Goal: Ask a question: Seek information or help from site administrators or community

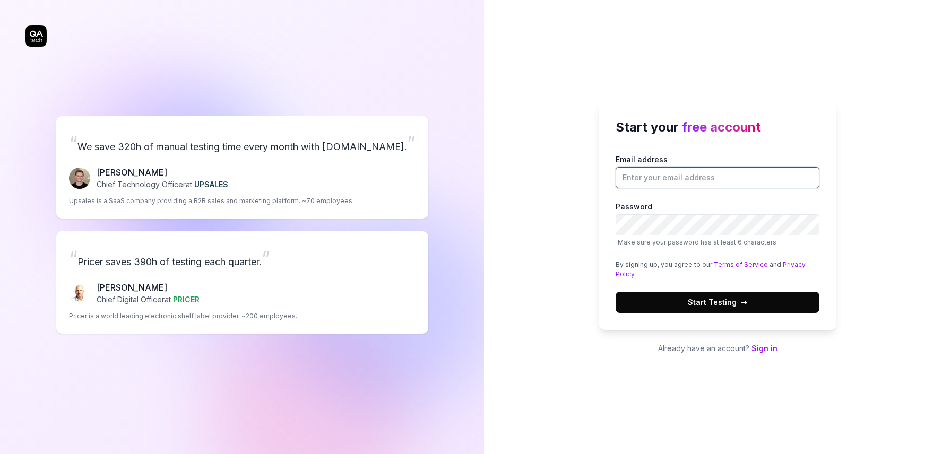
click at [661, 175] on input "Email address" at bounding box center [717, 177] width 204 height 21
type input "deb.jagadev@live.com"
click at [704, 304] on span "Start Testing →" at bounding box center [716, 302] width 59 height 11
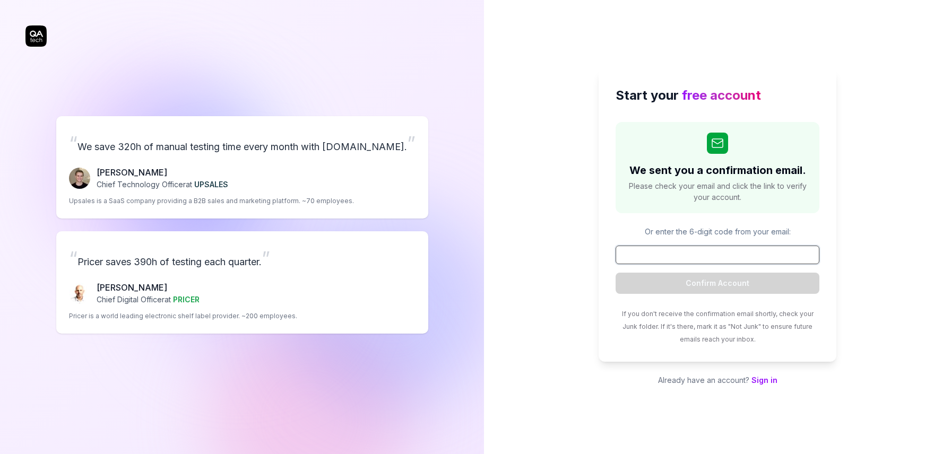
paste input "618662"
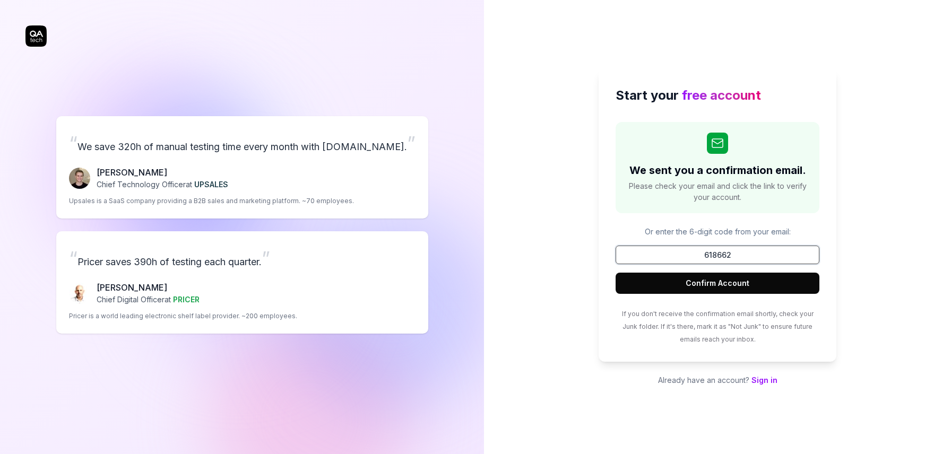
type input "618662"
click at [709, 288] on button "Confirm Account" at bounding box center [717, 283] width 204 height 21
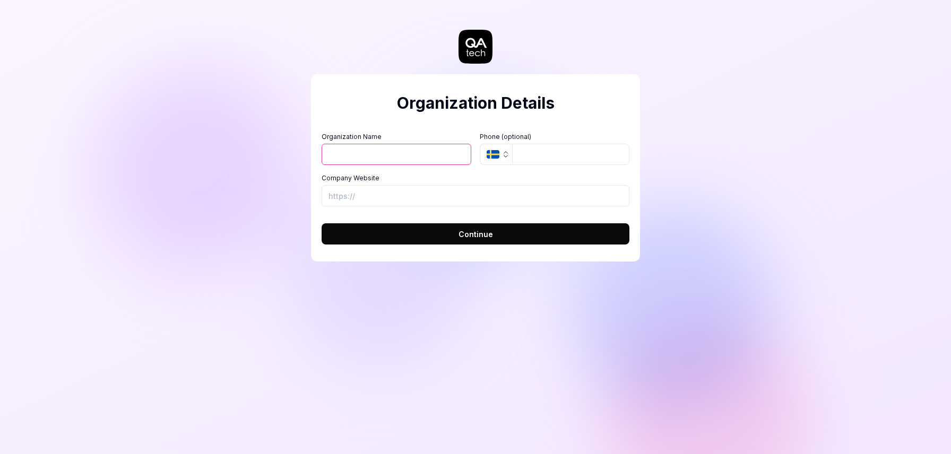
click at [420, 158] on input "Organization Name" at bounding box center [396, 154] width 150 height 21
type input "Bini consulting"
click at [395, 202] on input "Company Website" at bounding box center [475, 195] width 308 height 21
click at [458, 240] on button "Continue" at bounding box center [475, 233] width 308 height 21
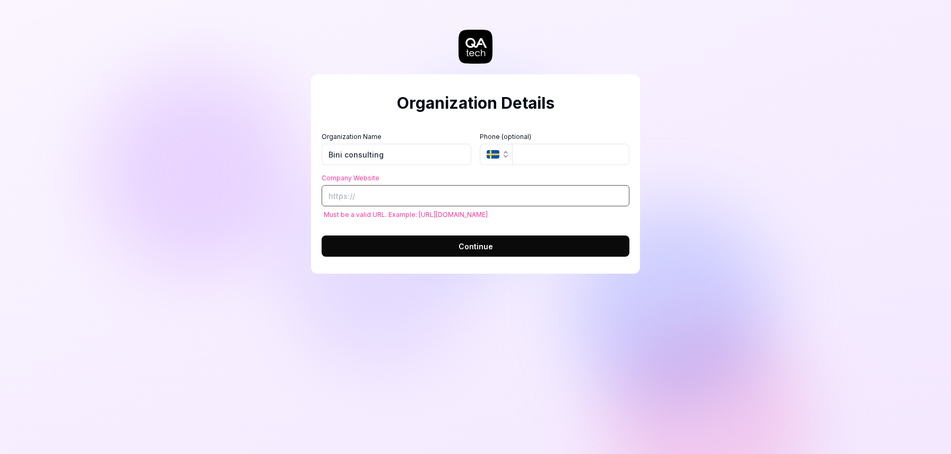
click at [398, 201] on input "Company Website" at bounding box center [475, 195] width 308 height 21
click at [394, 197] on input "Company Website" at bounding box center [475, 195] width 308 height 21
paste input "[URL][DOMAIN_NAME]"
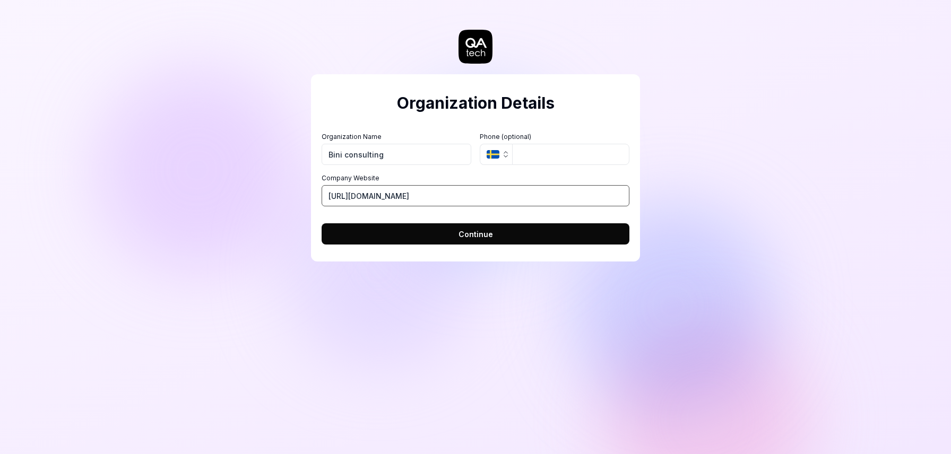
type input "[URL][DOMAIN_NAME]"
click at [420, 238] on button "Continue" at bounding box center [475, 233] width 308 height 21
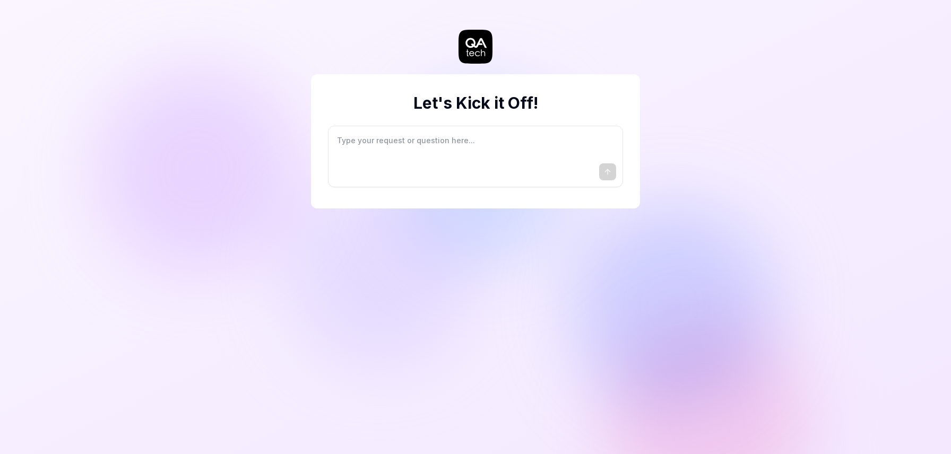
type textarea "*"
type textarea "I"
type textarea "*"
type textarea "I"
type textarea "*"
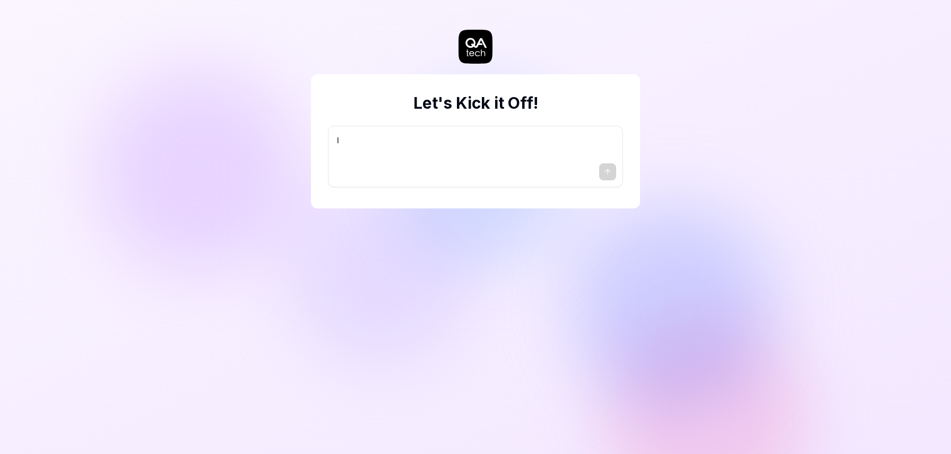
type textarea "I w"
type textarea "*"
type textarea "I wa"
type textarea "*"
type textarea "I wan"
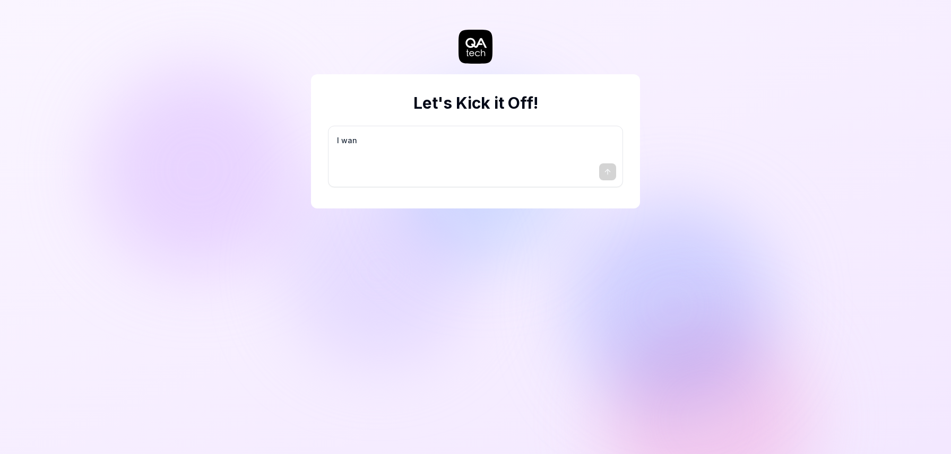
type textarea "*"
type textarea "I want"
type textarea "*"
type textarea "I want"
type textarea "*"
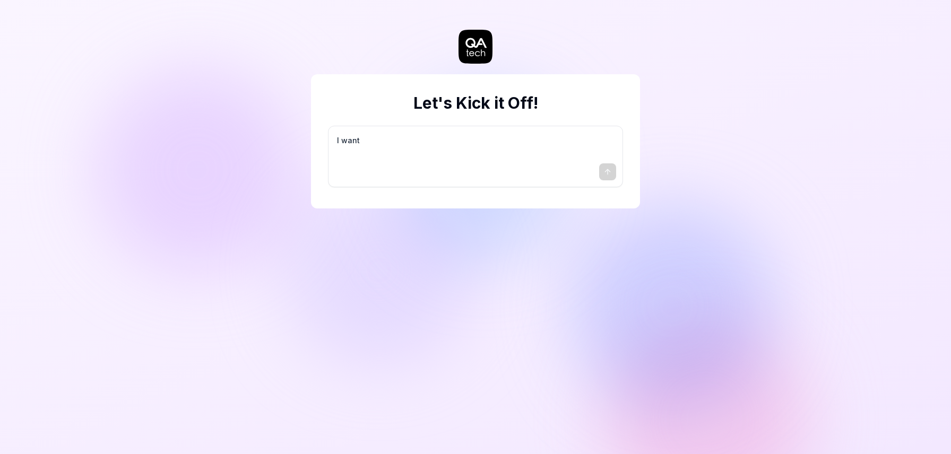
type textarea "I want a"
type textarea "*"
type textarea "I want a"
type textarea "*"
type textarea "I want a g"
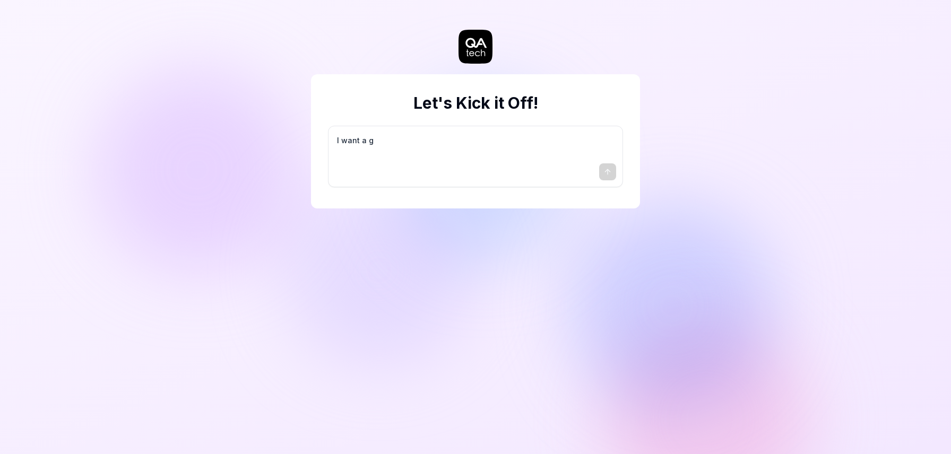
type textarea "*"
type textarea "I want a go"
type textarea "*"
type textarea "I want a goo"
type textarea "*"
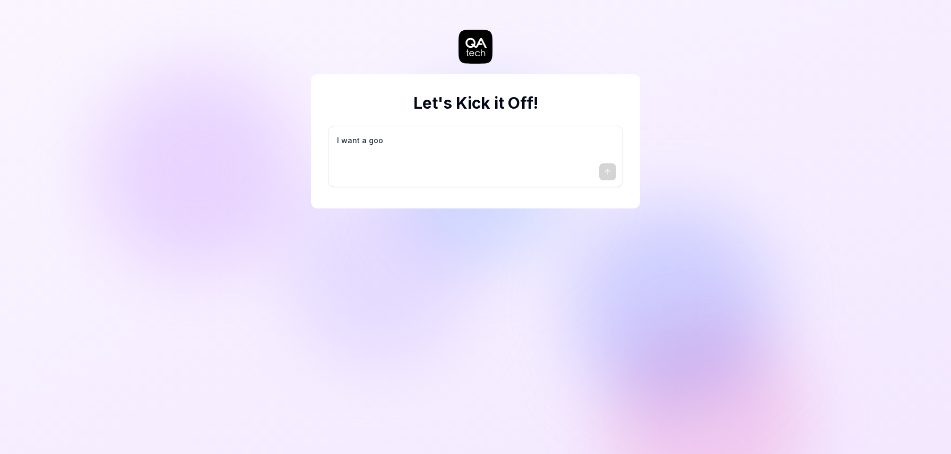
type textarea "I want a good"
type textarea "*"
type textarea "I want a good"
type textarea "*"
type textarea "I want a good t"
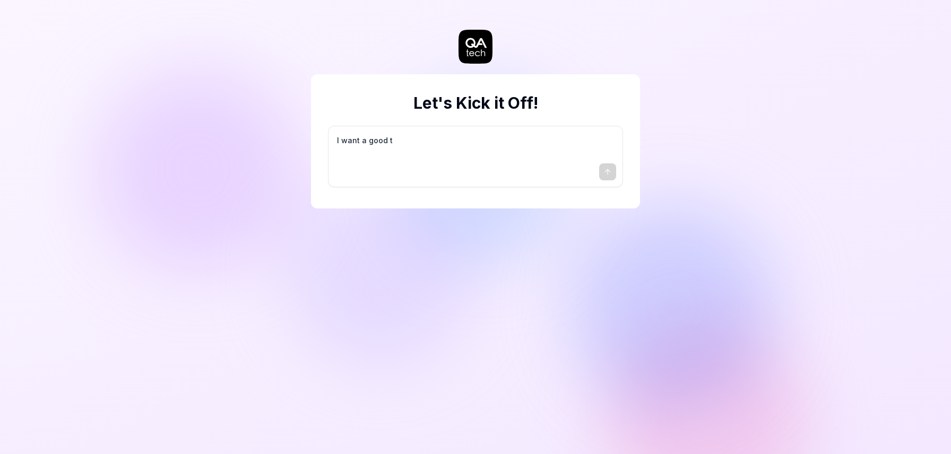
type textarea "*"
type textarea "I want a good te"
type textarea "*"
type textarea "I want a good tes"
type textarea "*"
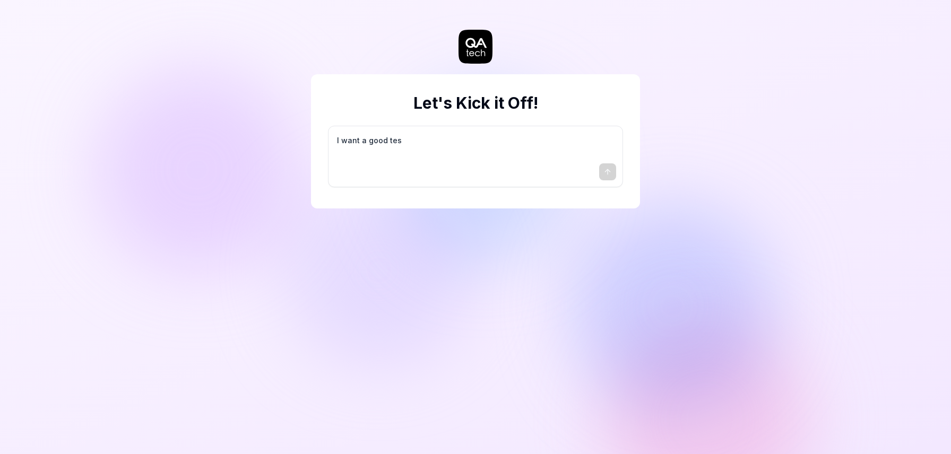
type textarea "I want a good test"
type textarea "*"
type textarea "I want a good test"
type textarea "*"
type textarea "I want a good test s"
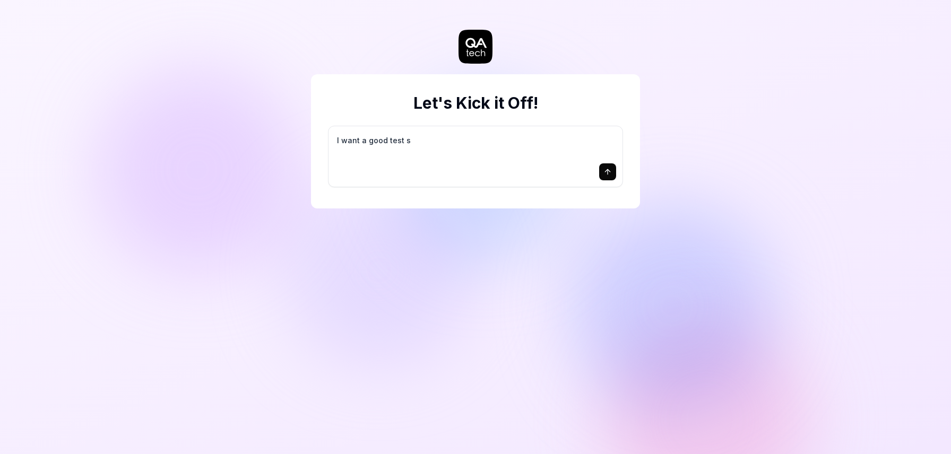
type textarea "*"
type textarea "I want a good test se"
type textarea "*"
type textarea "I want a good test set"
type textarea "*"
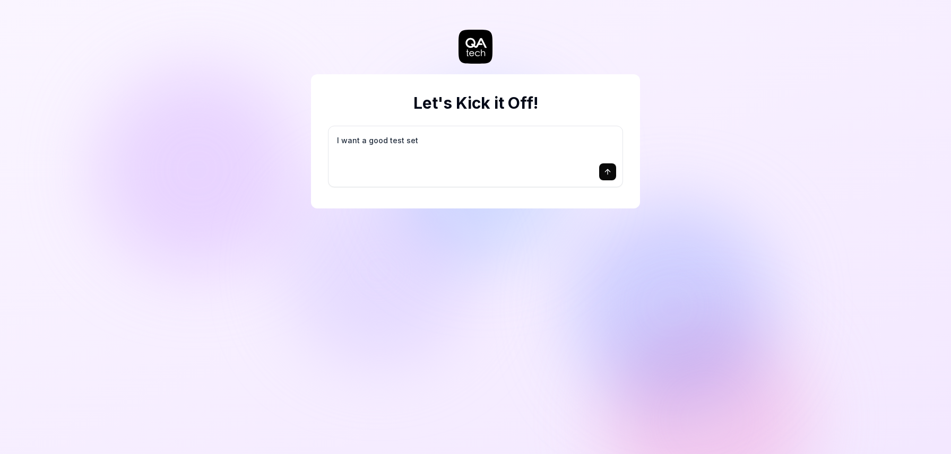
type textarea "I want a good test setu"
type textarea "*"
type textarea "I want a good test setup"
type textarea "*"
type textarea "I want a good test setup"
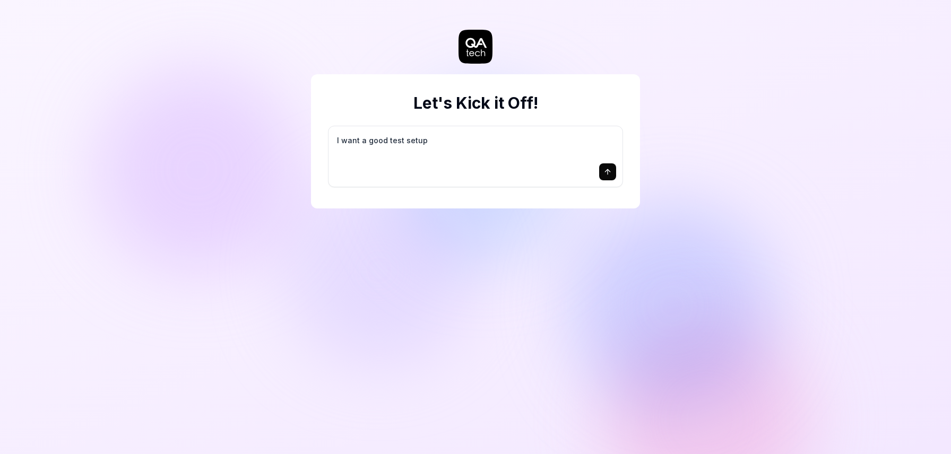
type textarea "*"
type textarea "I want a good test setup f"
type textarea "*"
type textarea "I want a good test setup fo"
type textarea "*"
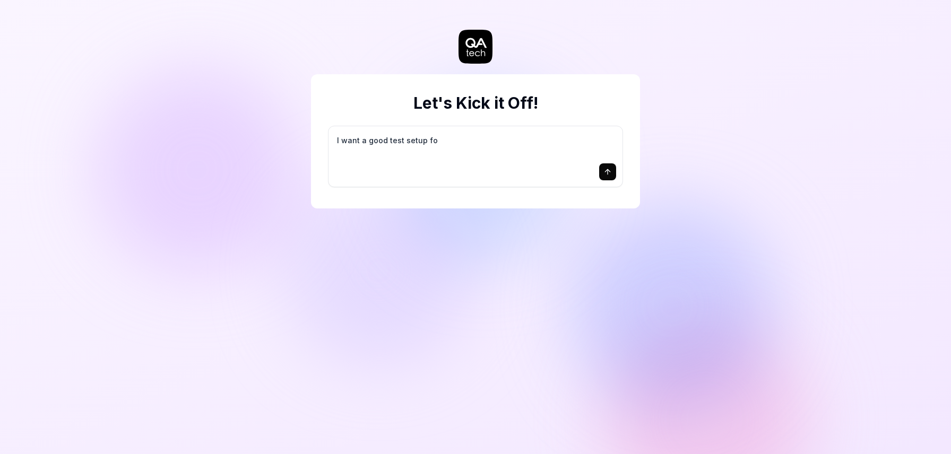
type textarea "I want a good test setup for"
type textarea "*"
type textarea "I want a good test setup for"
type textarea "*"
type textarea "I want a good test setup for m"
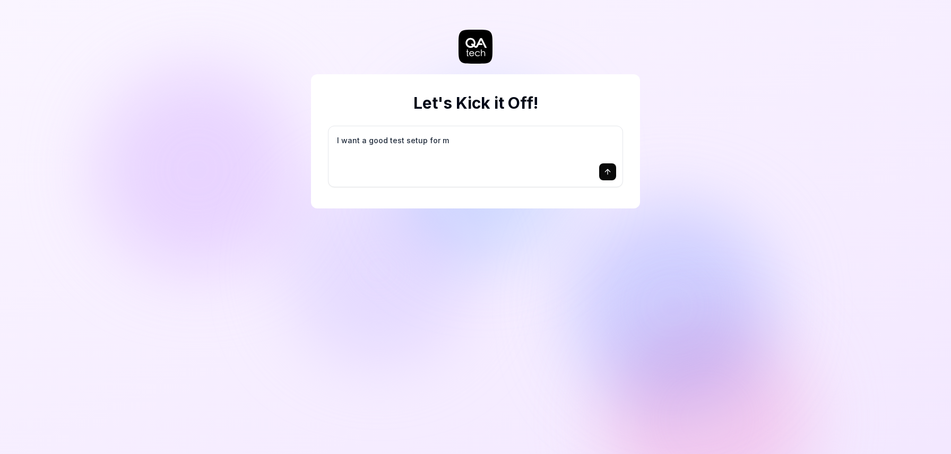
type textarea "*"
type textarea "I want a good test setup for my"
type textarea "*"
type textarea "I want a good test setup for my"
type textarea "*"
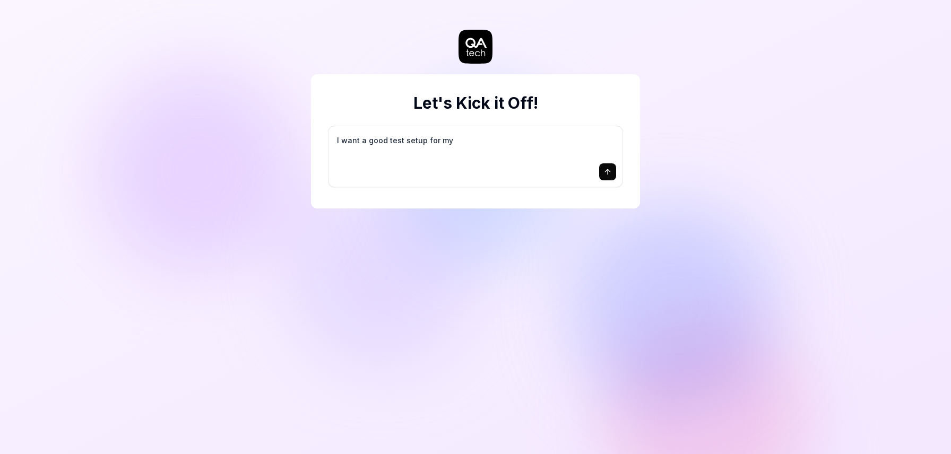
type textarea "I want a good test setup for my s"
type textarea "*"
type textarea "I want a good test setup for my si"
type textarea "*"
type textarea "I want a good test setup for my sit"
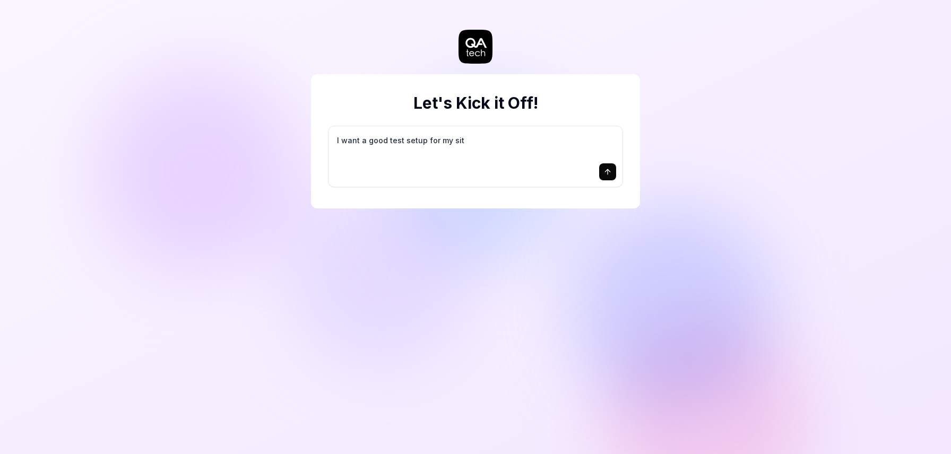
type textarea "*"
type textarea "I want a good test setup for my site"
type textarea "*"
type textarea "I want a good test setup for my site"
type textarea "*"
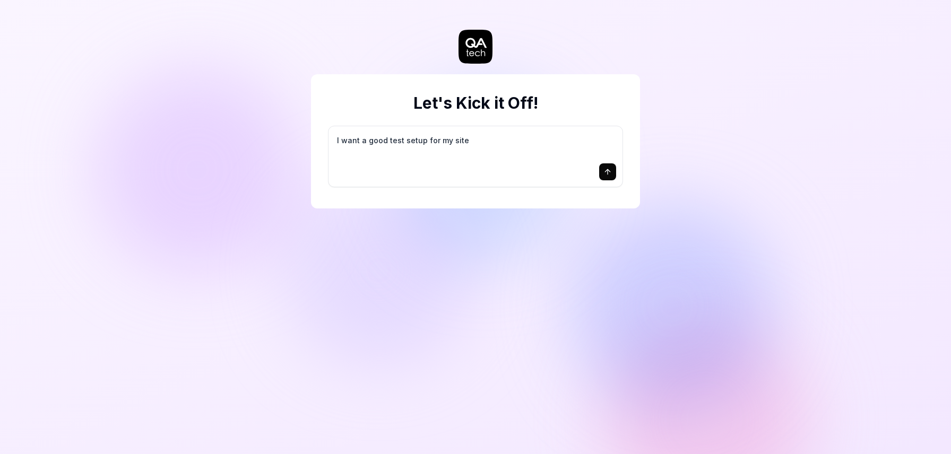
type textarea "I want a good test setup for my site -"
type textarea "*"
type textarea "I want a good test setup for my site -"
type textarea "*"
type textarea "I want a good test setup for my site - h"
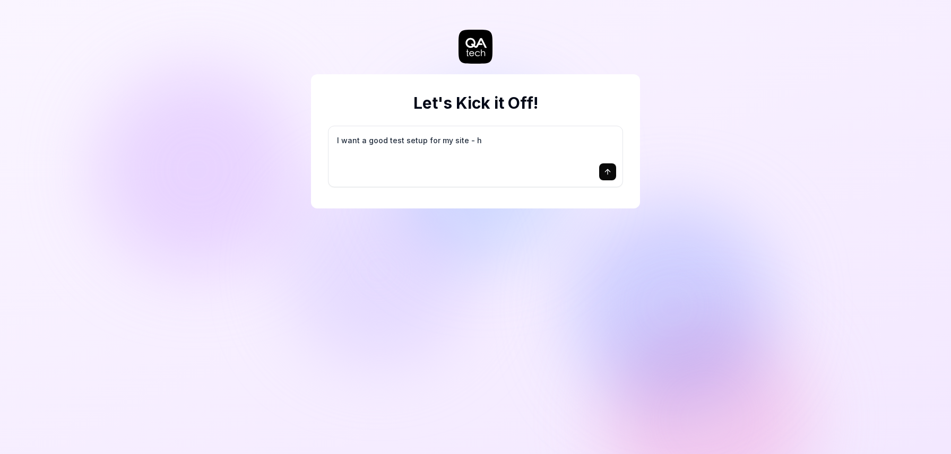
type textarea "*"
type textarea "I want a good test setup for my site - he"
type textarea "*"
type textarea "I want a good test setup for my site - hel"
type textarea "*"
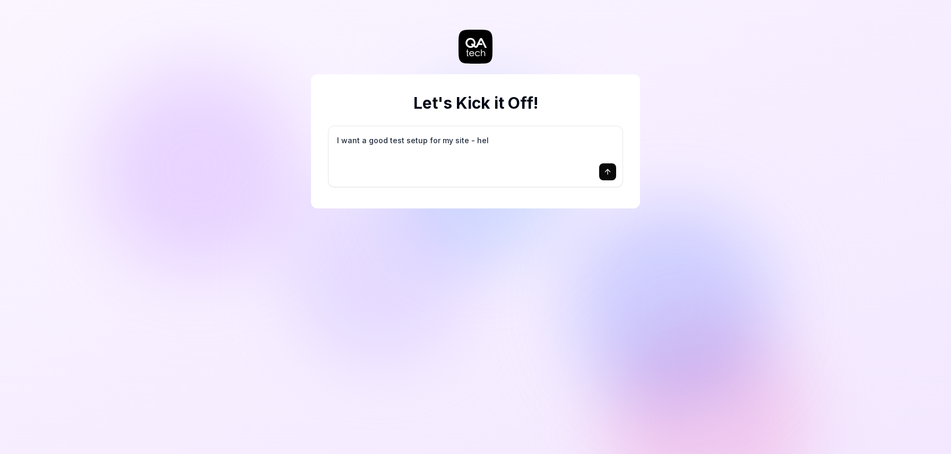
type textarea "I want a good test setup for my site - help"
type textarea "*"
type textarea "I want a good test setup for my site - help"
type textarea "*"
type textarea "I want a good test setup for my site - help m"
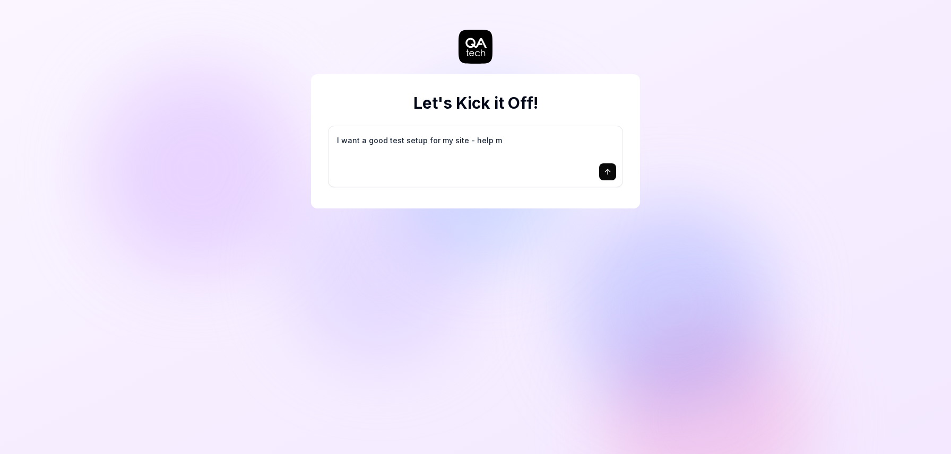
type textarea "*"
type textarea "I want a good test setup for my site - help me"
type textarea "*"
type textarea "I want a good test setup for my site - help me"
type textarea "*"
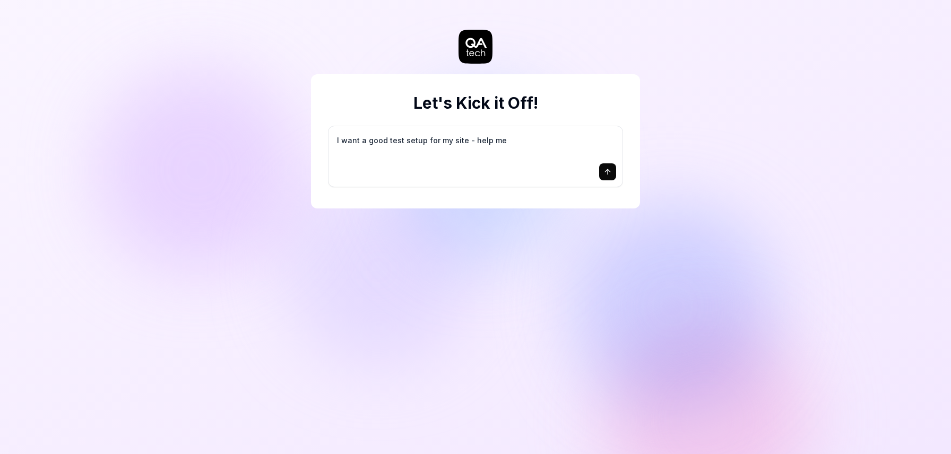
type textarea "I want a good test setup for my site - help me c"
type textarea "*"
type textarea "I want a good test setup for my site - help me cr"
type textarea "*"
type textarea "I want a good test setup for my site - help me cre"
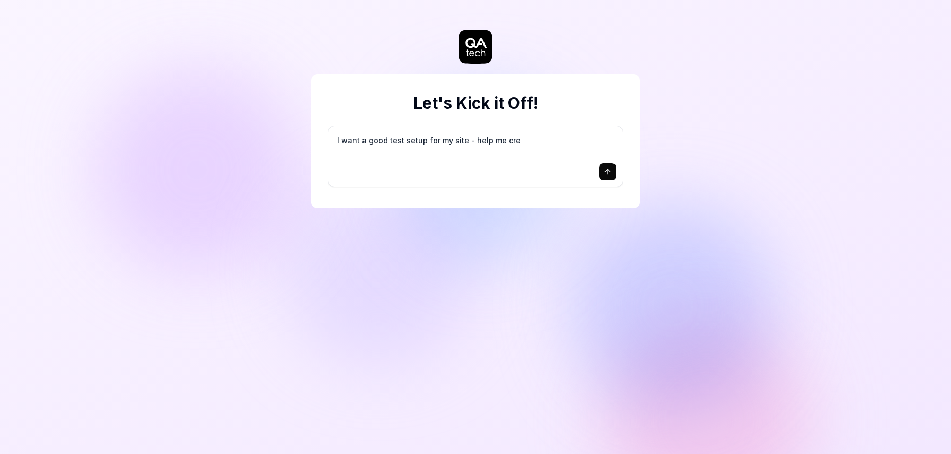
type textarea "*"
type textarea "I want a good test setup for my site - help me crea"
type textarea "*"
type textarea "I want a good test setup for my site - help me creat"
type textarea "*"
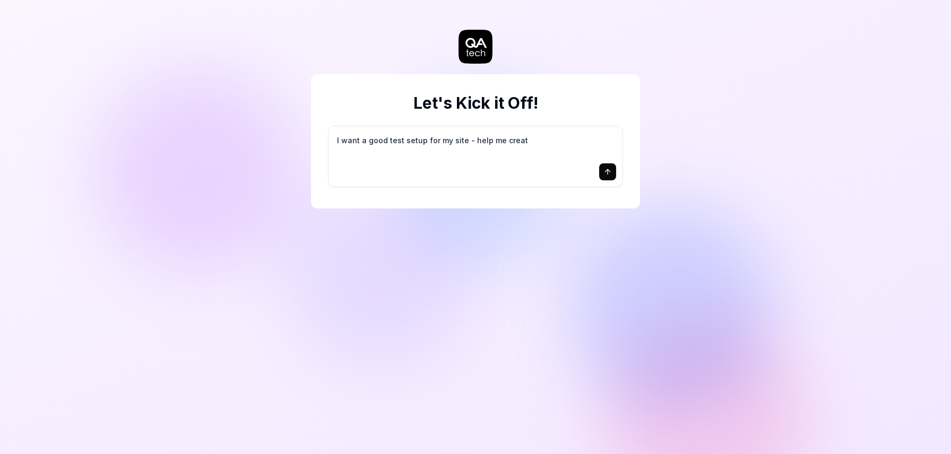
type textarea "I want a good test setup for my site - help me create"
type textarea "*"
type textarea "I want a good test setup for my site - help me create"
type textarea "*"
type textarea "I want a good test setup for my site - help me create t"
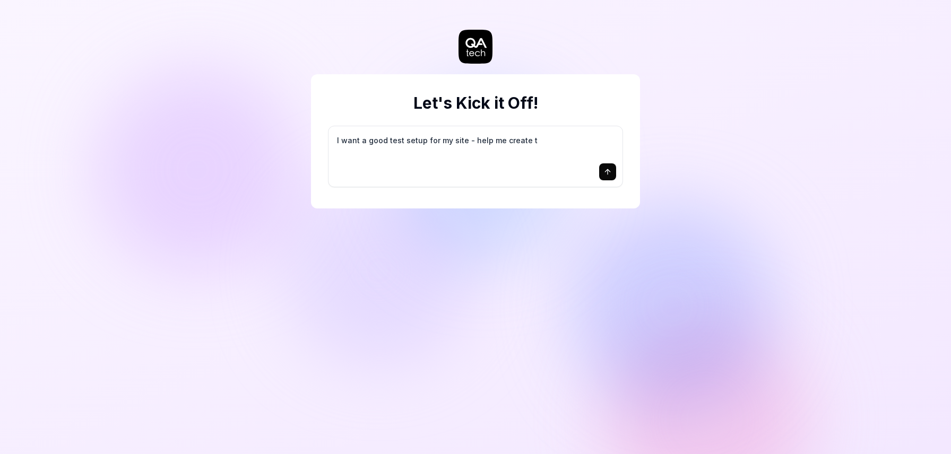
type textarea "*"
type textarea "I want a good test setup for my site - help me create th"
type textarea "*"
type textarea "I want a good test setup for my site - help me create the"
type textarea "*"
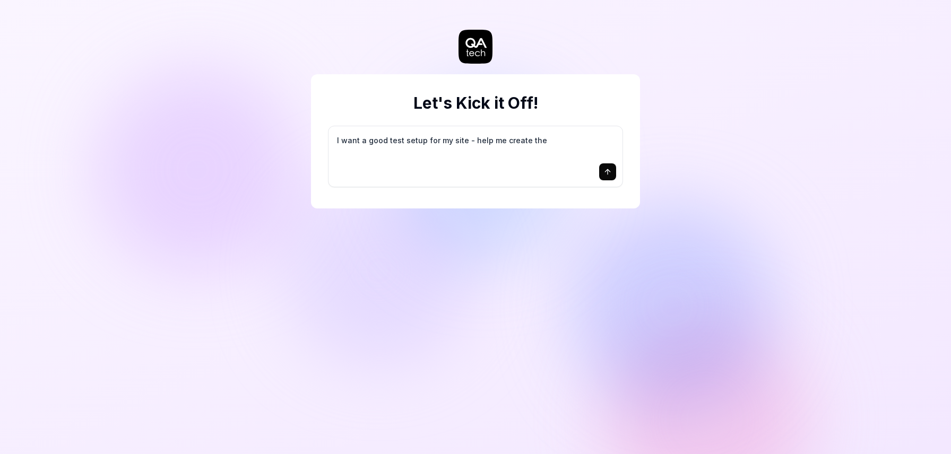
type textarea "I want a good test setup for my site - help me create the"
type textarea "*"
type textarea "I want a good test setup for my site - help me create the f"
type textarea "*"
type textarea "I want a good test setup for my site - help me create the fi"
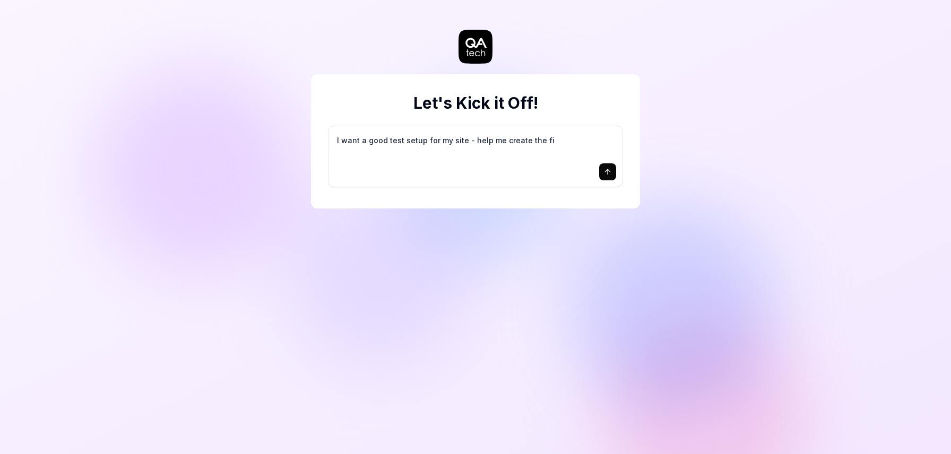
type textarea "*"
type textarea "I want a good test setup for my site - help me create the fir"
type textarea "*"
type textarea "I want a good test setup for my site - help me create the firs"
type textarea "*"
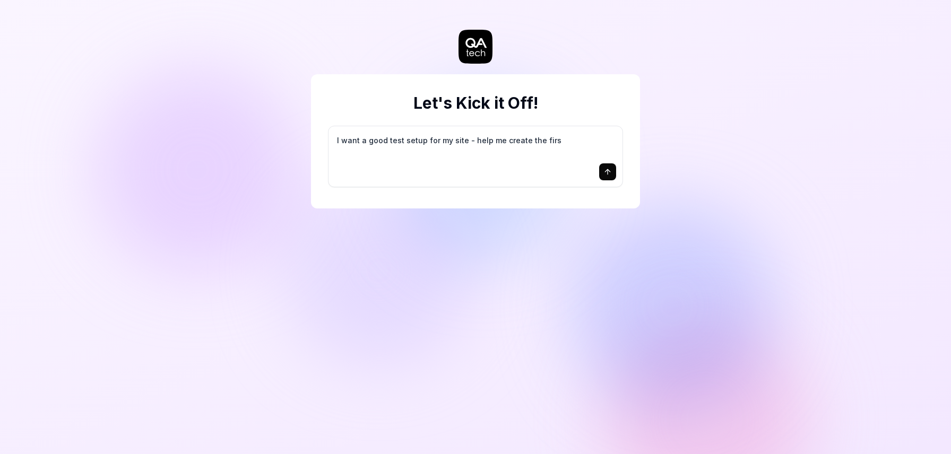
type textarea "I want a good test setup for my site - help me create the first"
type textarea "*"
type textarea "I want a good test setup for my site - help me create the first"
type textarea "*"
type textarea "I want a good test setup for my site - help me create the first 3"
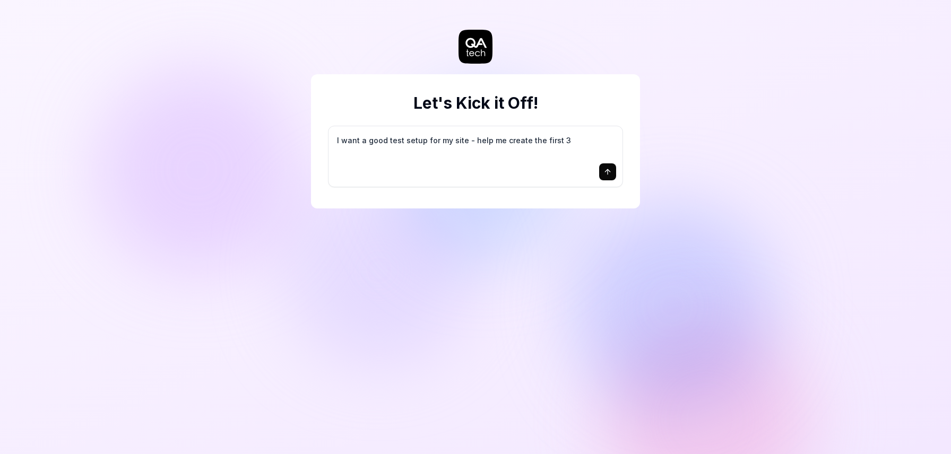
type textarea "*"
type textarea "I want a good test setup for my site - help me create the first 3-"
type textarea "*"
type textarea "I want a good test setup for my site - help me create the first 3-5"
type textarea "*"
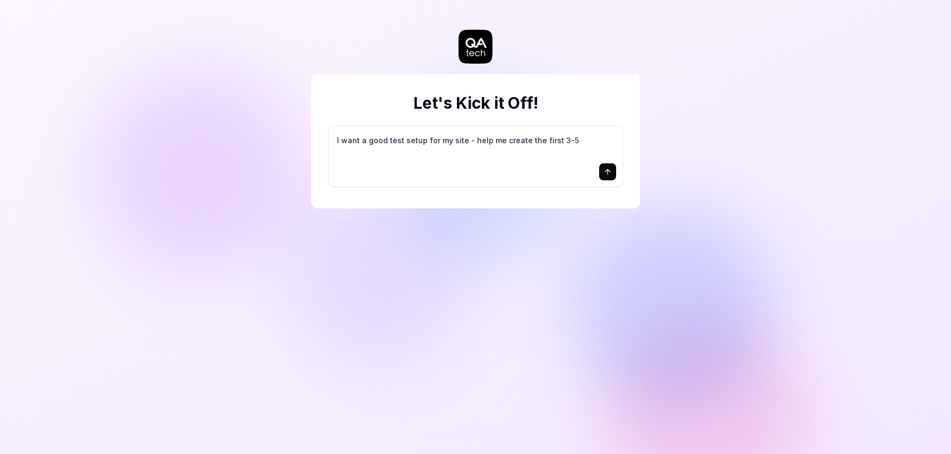
type textarea "I want a good test setup for my site - help me create the first 3-5"
type textarea "*"
type textarea "I want a good test setup for my site - help me create the first 3-5 t"
type textarea "*"
type textarea "I want a good test setup for my site - help me create the first 3-5 te"
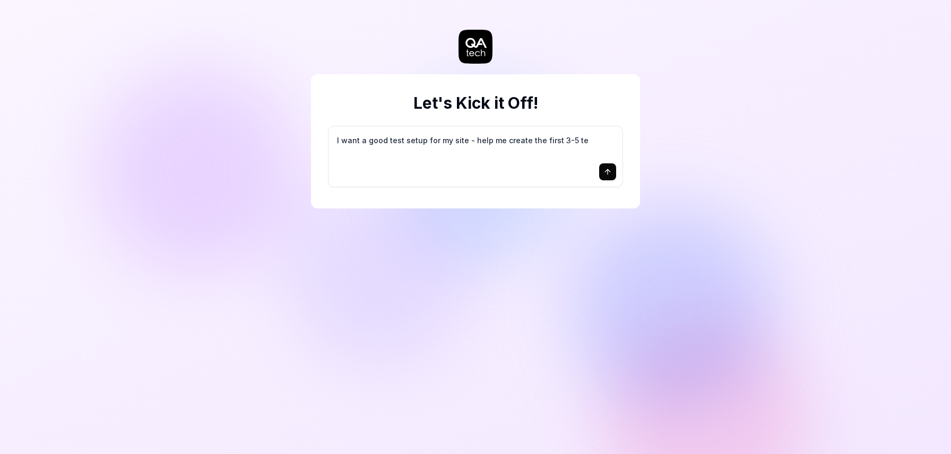
type textarea "*"
type textarea "I want a good test setup for my site - help me create the first 3-5 tes"
type textarea "*"
type textarea "I want a good test setup for my site - help me create the first 3-5 test"
type textarea "*"
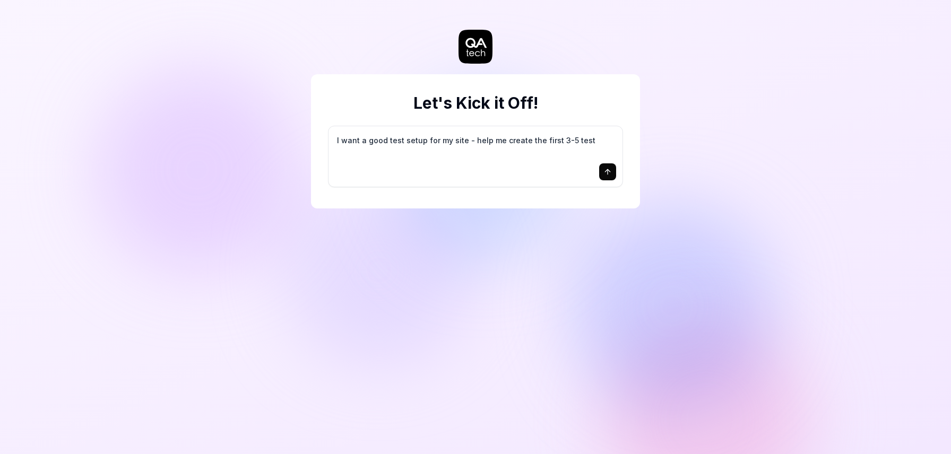
type textarea "I want a good test setup for my site - help me create the first 3-5 test"
type textarea "*"
type textarea "I want a good test setup for my site - help me create the first 3-5 test c"
type textarea "*"
type textarea "I want a good test setup for my site - help me create the first 3-5 test ca"
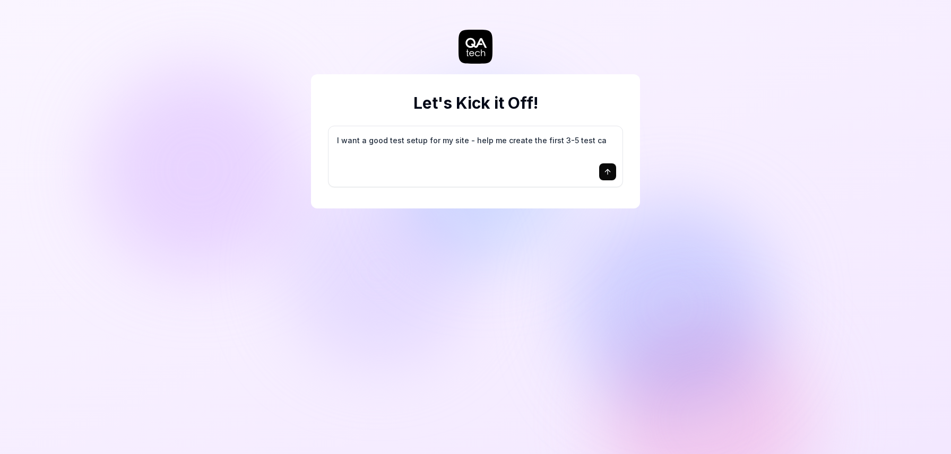
type textarea "*"
type textarea "I want a good test setup for my site - help me create the first 3-5 test cas"
type textarea "*"
type textarea "I want a good test setup for my site - help me create the first 3-5 test case"
type textarea "*"
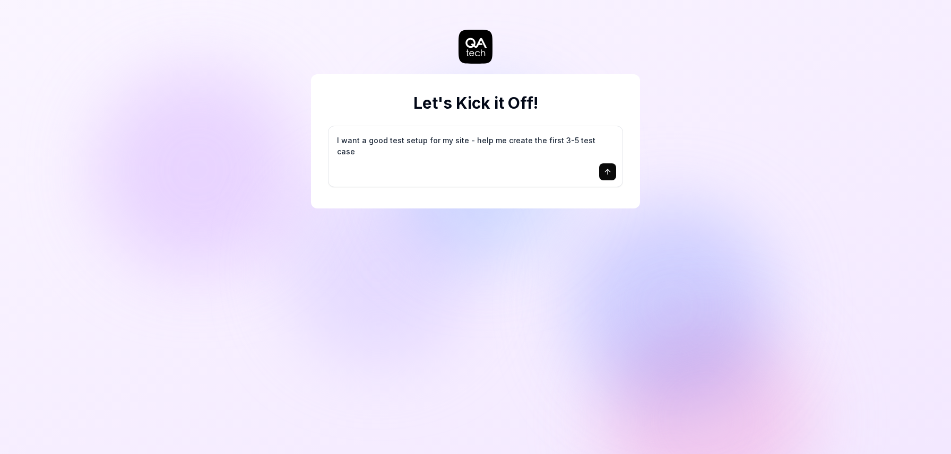
type textarea "I want a good test setup for my site - help me create the first 3-5 test cases"
click at [434, 154] on textarea "I want a good test setup for my site - help me create the first 3-5 test cases" at bounding box center [475, 146] width 281 height 27
click at [609, 141] on textarea "I want a good test setup for my site - help me create the first 3-5 test cases" at bounding box center [475, 146] width 281 height 27
click at [567, 139] on textarea "I want a good test setup for my site - help me create the first 3-5 test cases" at bounding box center [475, 146] width 281 height 27
type textarea "*"
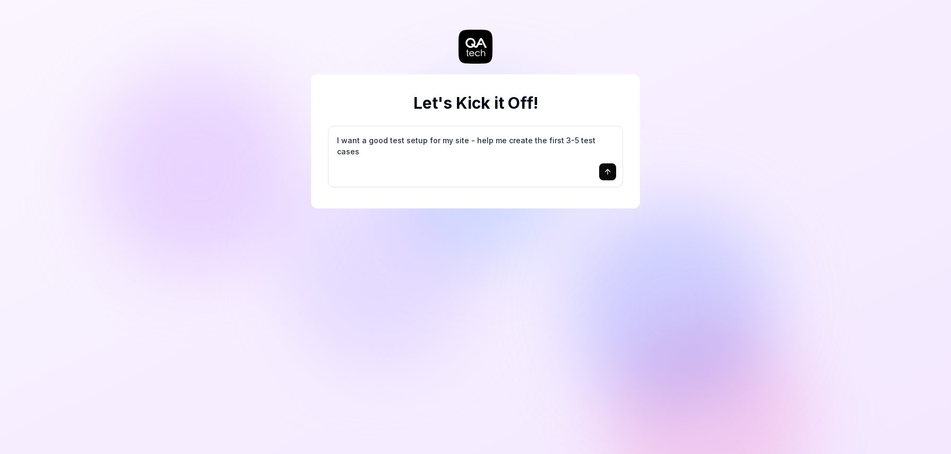
type textarea "I want a good test setup for my site - help me create the first 3-5test cases"
type textarea "*"
type textarea "I want a good test setup for my site - help me create the first 3-test cases"
type textarea "*"
type textarea "I want a good test setup for my site - help me create the first 3test cases"
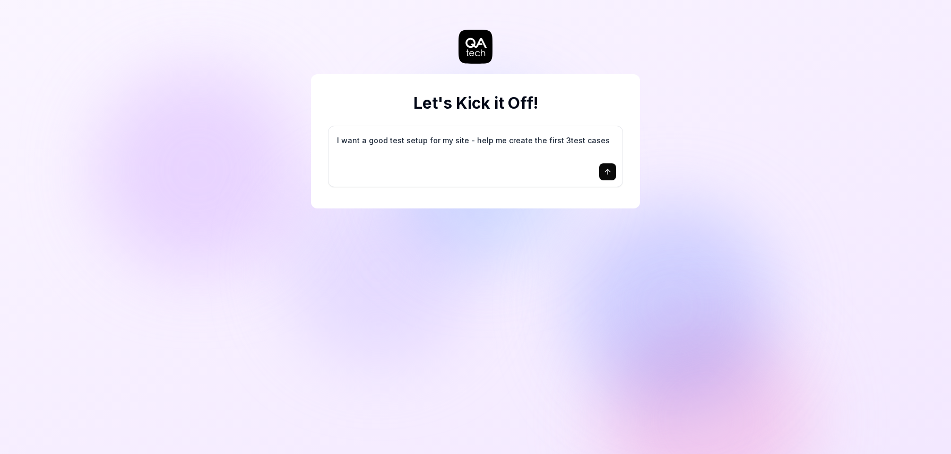
type textarea "*"
type textarea "I want a good test setup for my site - help me create the first test cases"
type textarea "*"
type textarea "I want a good test setup for my site - help me create the firsttest cases"
type textarea "*"
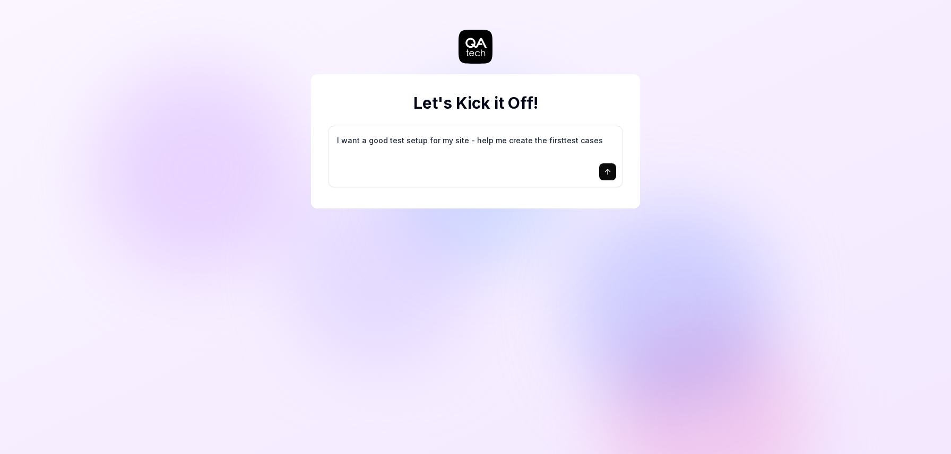
type textarea "I want a good test setup for my site - help me create the first test cases"
click at [602, 141] on textarea "I want a good test setup for my site - help me create the first test cases" at bounding box center [475, 146] width 281 height 27
type textarea "*"
type textarea "I want a good test setup for my site - help me create the first test cases"
type textarea "*"
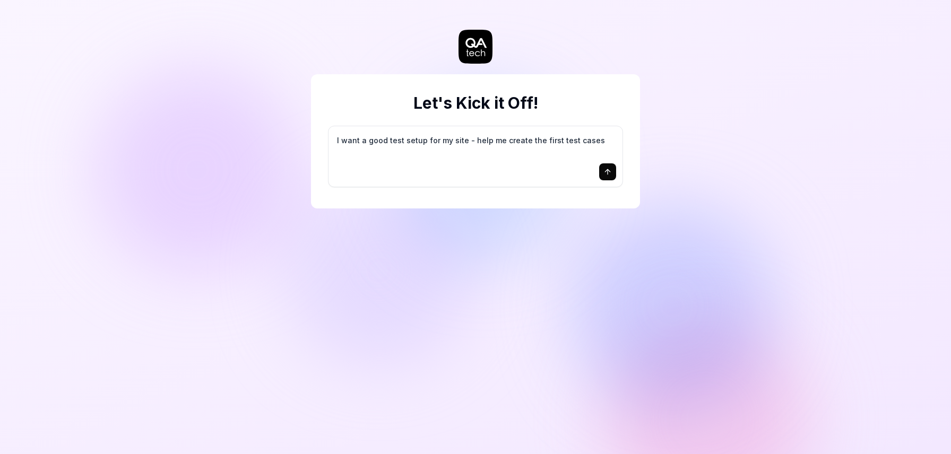
type textarea "I want a good test setup for my site - help me create the first test cases t"
type textarea "*"
type textarea "I want a good test setup for my site - help me create the first test cases th"
type textarea "*"
type textarea "I want a good test setup for my site - help me create the first test cases tha"
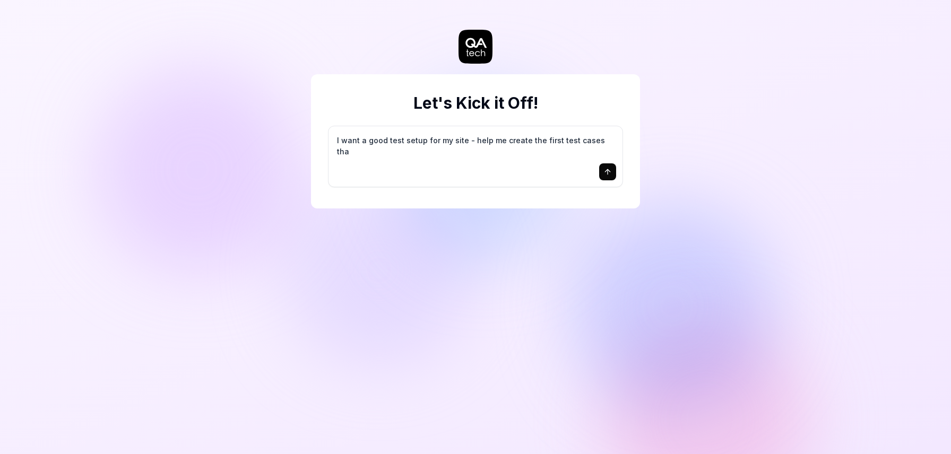
type textarea "*"
type textarea "I want a good test setup for my site - help me create the first test cases that"
type textarea "*"
type textarea "I want a good test setup for my site - help me create the first test cases that"
type textarea "*"
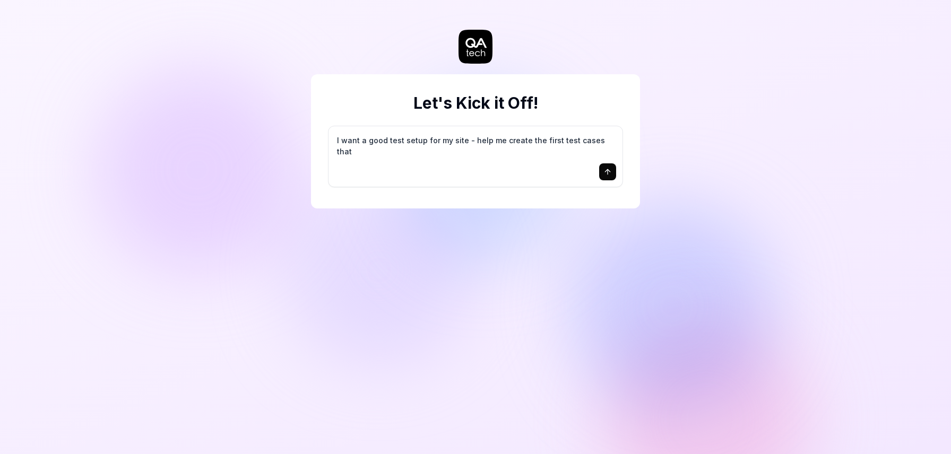
type textarea "I want a good test setup for my site - help me create the first test cases that…"
type textarea "*"
type textarea "I want a good test setup for my site - help me create the first test cases that…"
type textarea "*"
type textarea "I want a good test setup for my site - help me create the first test cases that…"
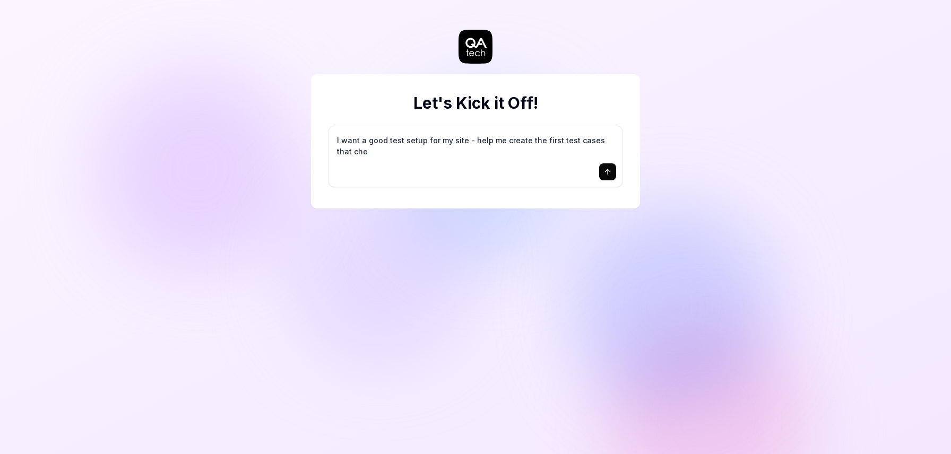
type textarea "*"
type textarea "I want a good test setup for my site - help me create the first test cases that…"
type textarea "*"
type textarea "I want a good test setup for my site - help me create the first test cases that…"
type textarea "*"
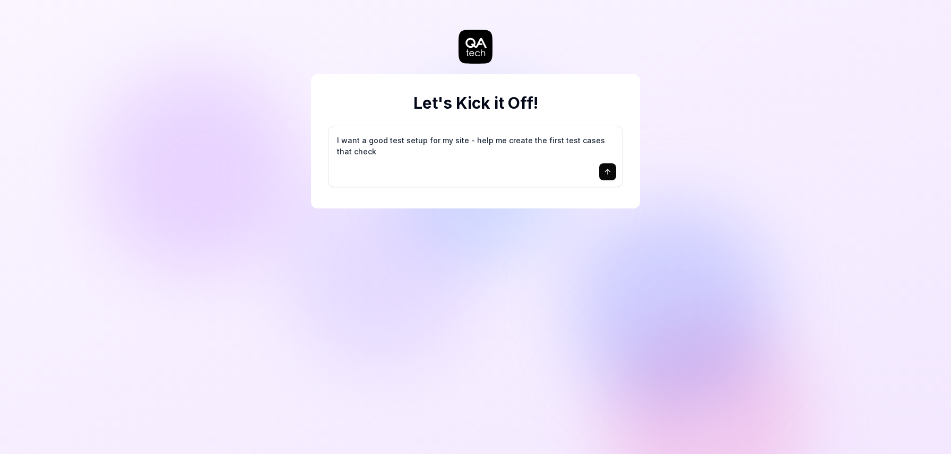
type textarea "I want a good test setup for my site - help me create the first test cases that…"
type textarea "*"
type textarea "I want a good test setup for my site - help me create the first test cases that…"
type textarea "*"
type textarea "I want a good test setup for my site - help me create the first test cases that…"
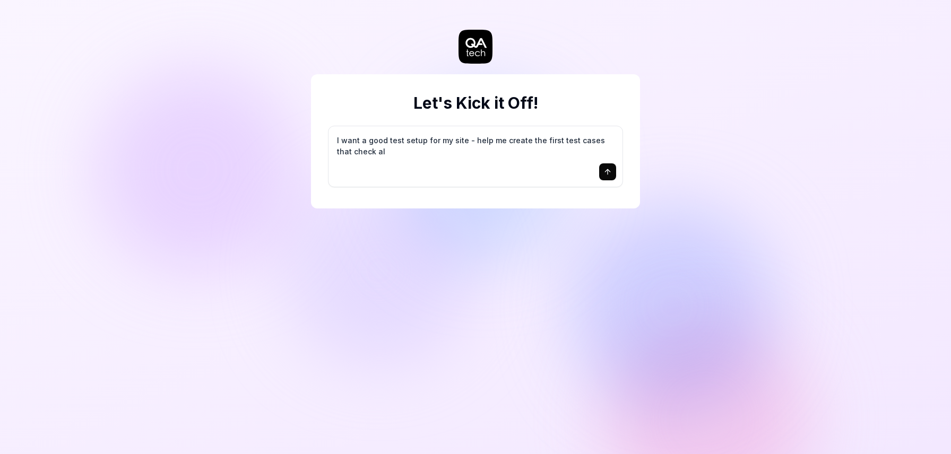
type textarea "*"
type textarea "I want a good test setup for my site - help me create the first test cases that…"
click at [606, 173] on icon "submit" at bounding box center [607, 172] width 8 height 8
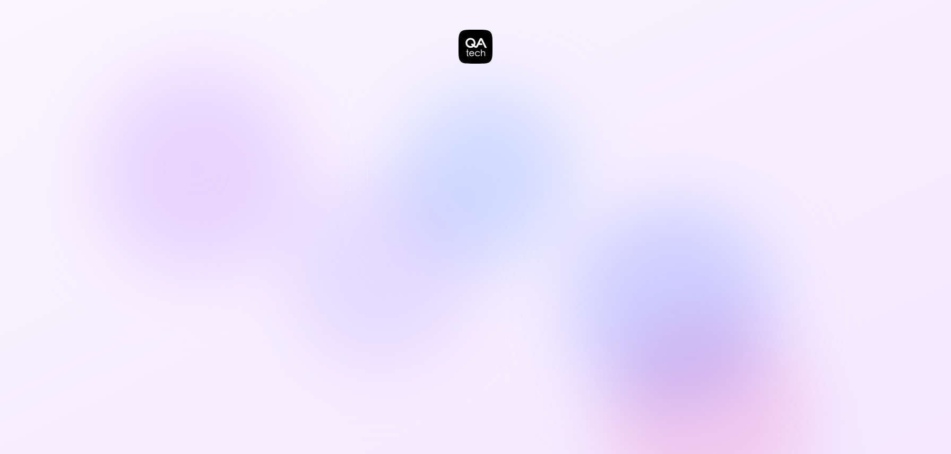
click at [656, 182] on div at bounding box center [475, 227] width 951 height 454
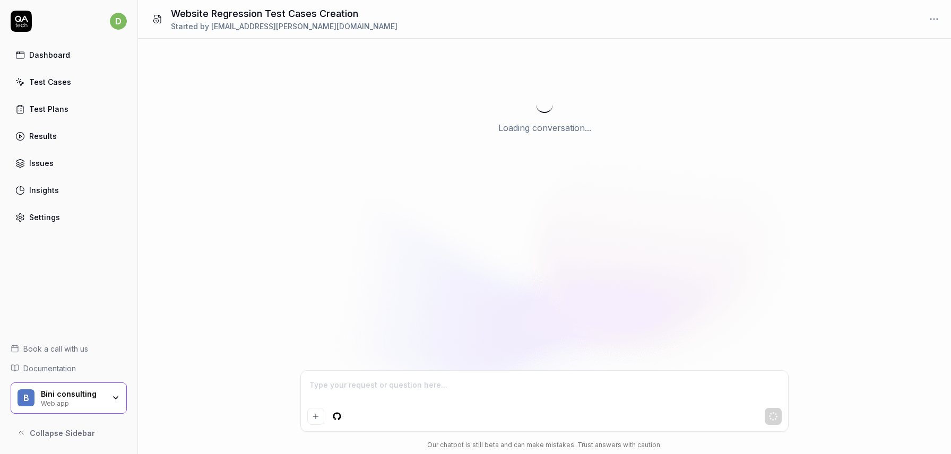
type textarea "*"
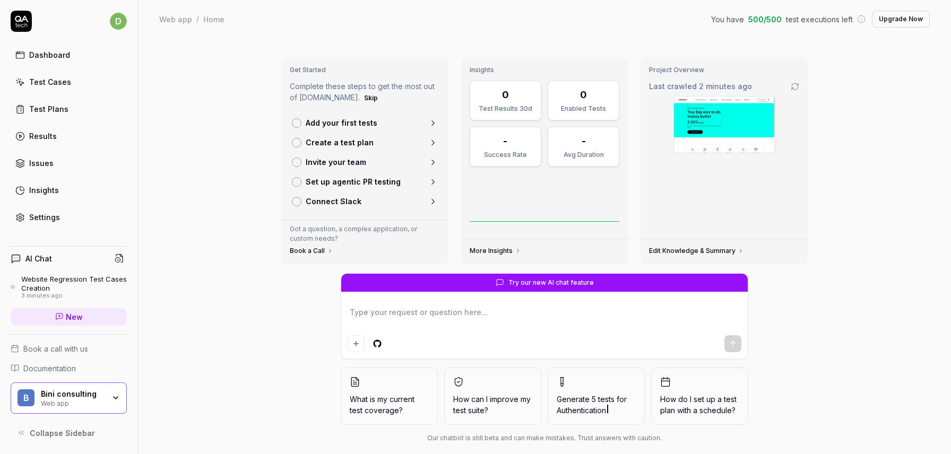
click at [723, 120] on img at bounding box center [724, 125] width 101 height 56
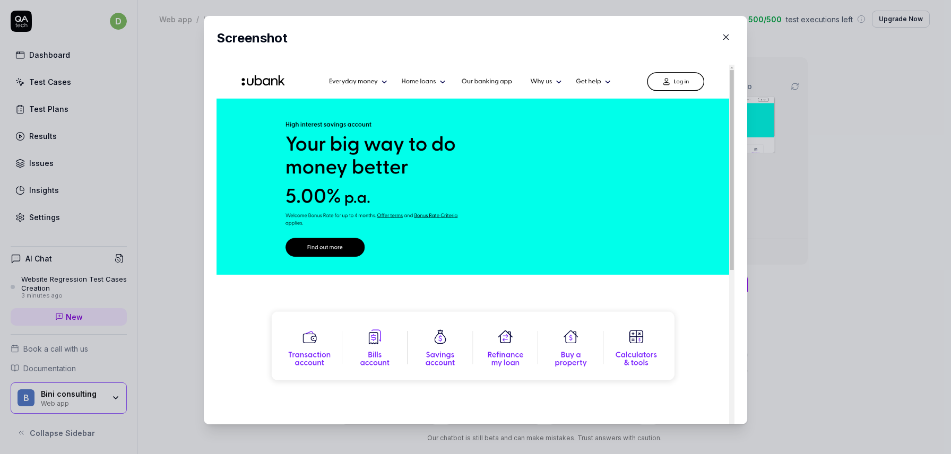
click at [726, 36] on icon "button" at bounding box center [726, 37] width 5 height 5
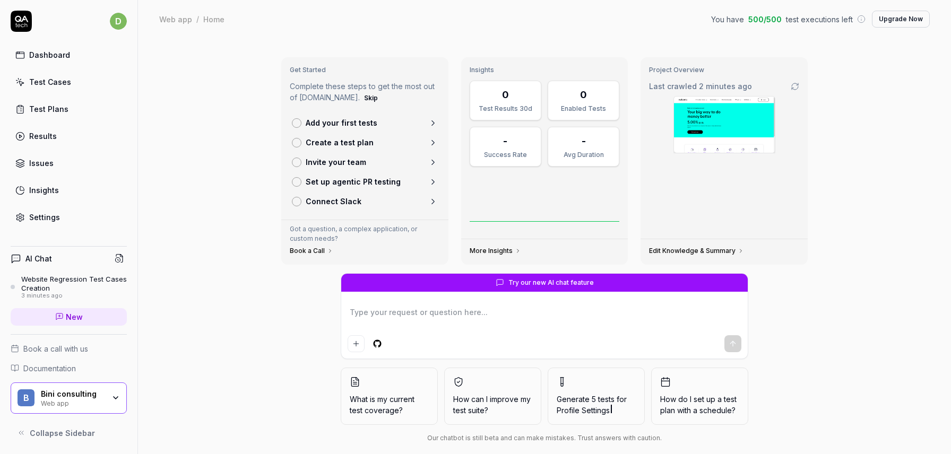
click at [774, 21] on span "500 / 500" at bounding box center [764, 19] width 33 height 11
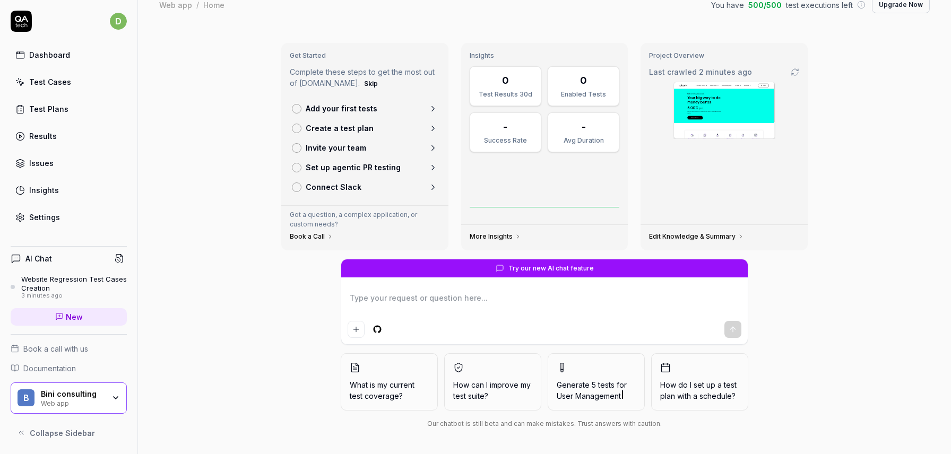
click at [404, 296] on textarea at bounding box center [544, 303] width 394 height 27
click at [342, 104] on p "Add your first tests" at bounding box center [342, 108] width 72 height 11
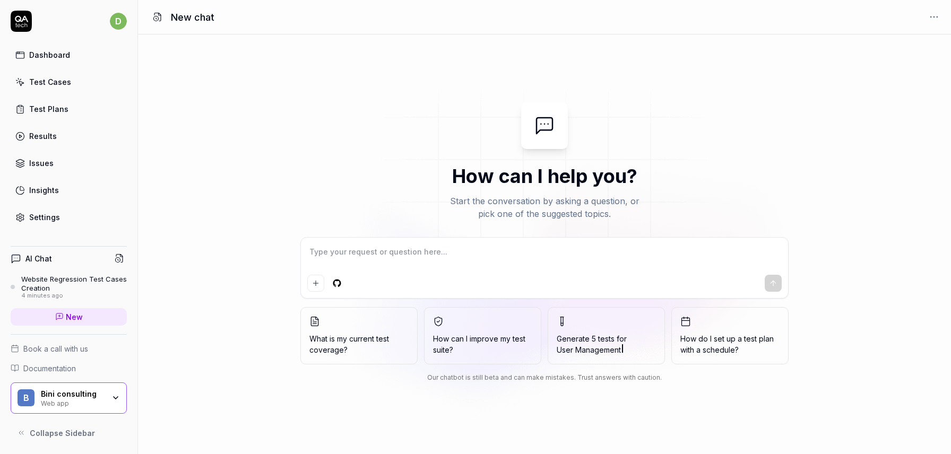
click at [337, 284] on html "d Dashboard Test Cases Test Plans Results Issues Insights Settings AI Chat Webs…" at bounding box center [475, 227] width 951 height 454
click at [326, 256] on html "d Dashboard Test Cases Test Plans Results Issues Insights Settings AI Chat Webs…" at bounding box center [475, 227] width 951 height 454
click at [60, 77] on div "Test Cases" at bounding box center [50, 81] width 42 height 11
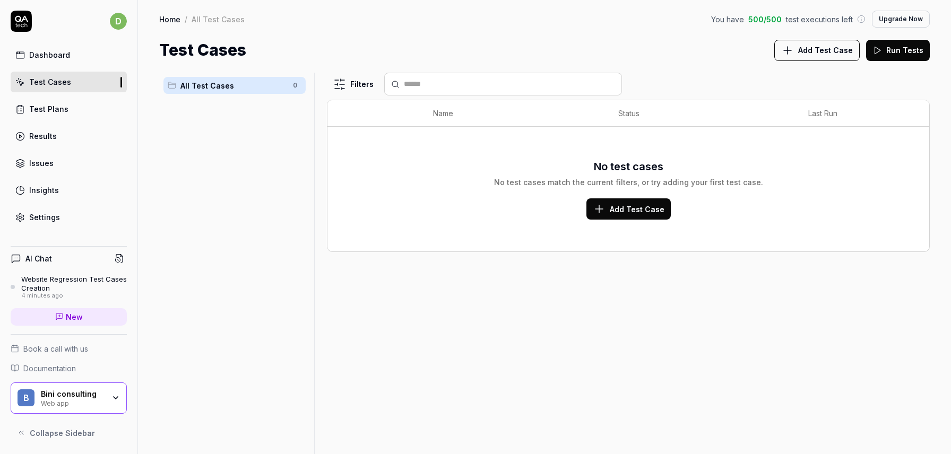
click at [46, 51] on div "Dashboard" at bounding box center [49, 54] width 41 height 11
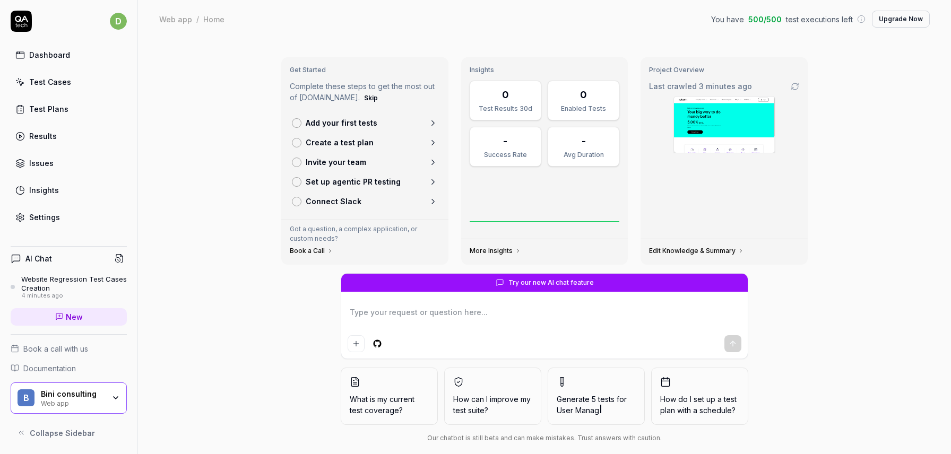
click at [315, 120] on p "Add your first tests" at bounding box center [342, 122] width 72 height 11
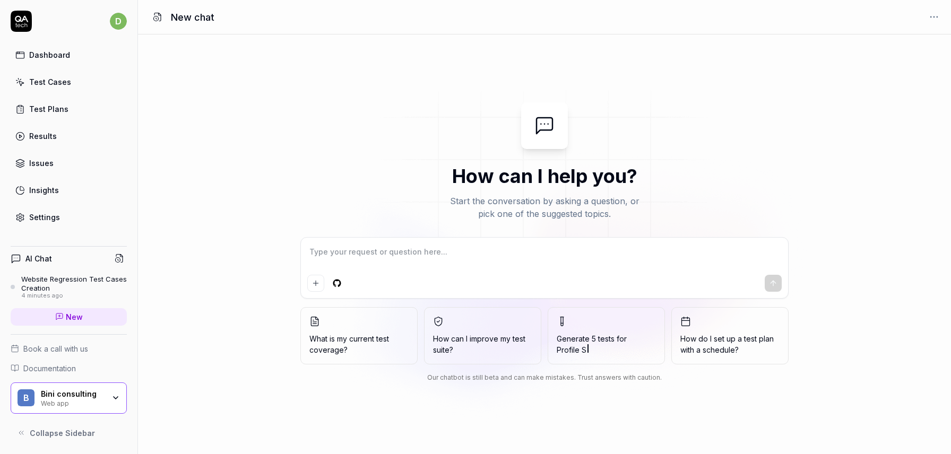
click at [65, 55] on div "Dashboard" at bounding box center [49, 54] width 41 height 11
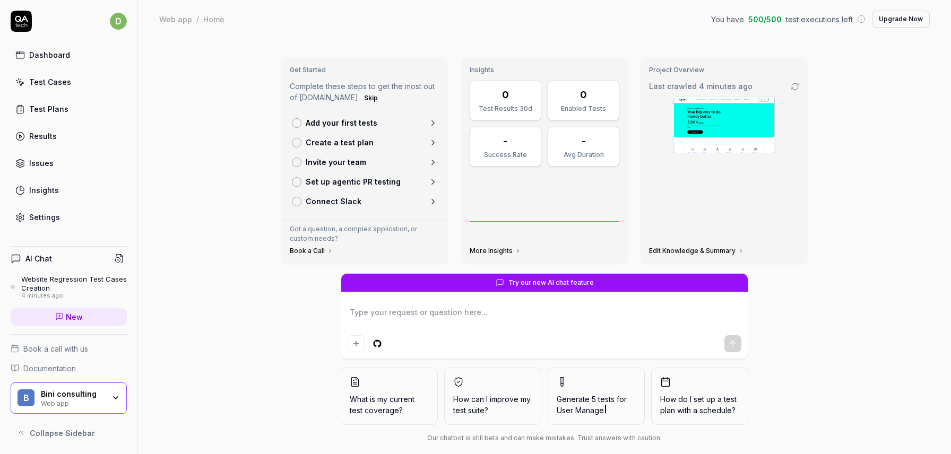
click at [392, 126] on link "Add your first tests" at bounding box center [364, 123] width 154 height 20
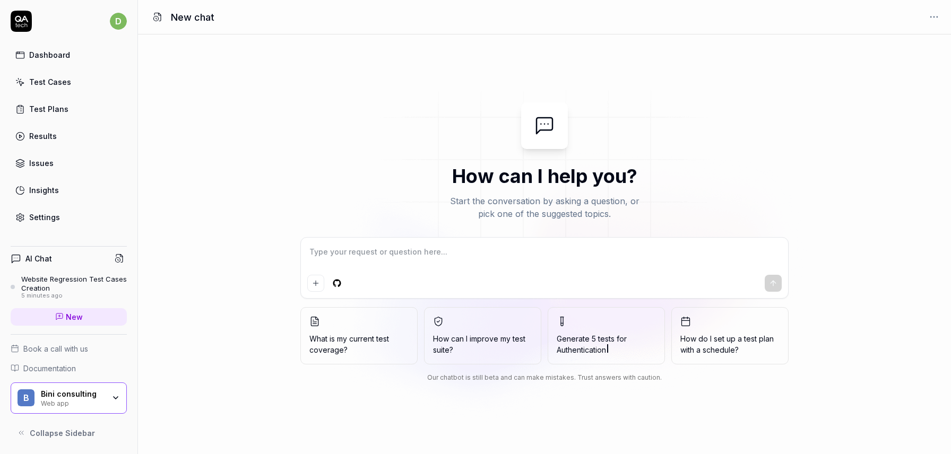
click at [394, 265] on textarea at bounding box center [544, 257] width 474 height 27
type textarea "*"
type textarea "C"
type textarea "*"
type textarea "Cr"
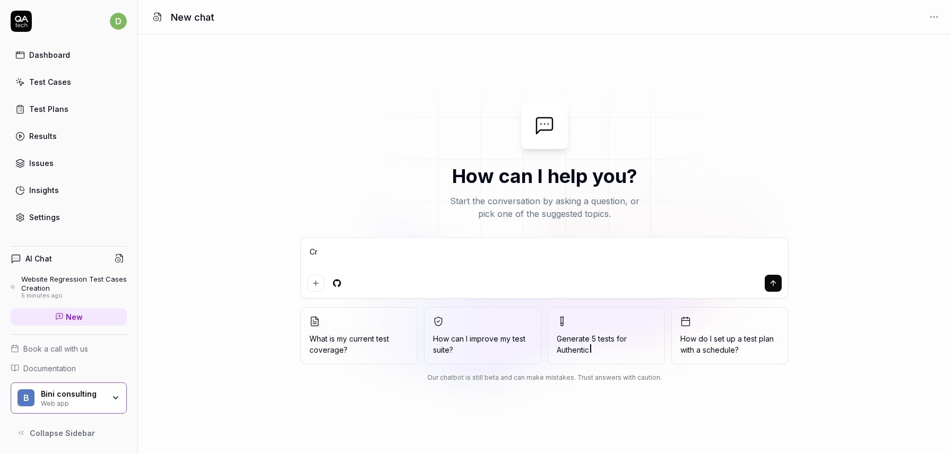
type textarea "*"
type textarea "Cre"
type textarea "*"
type textarea "Crea"
type textarea "*"
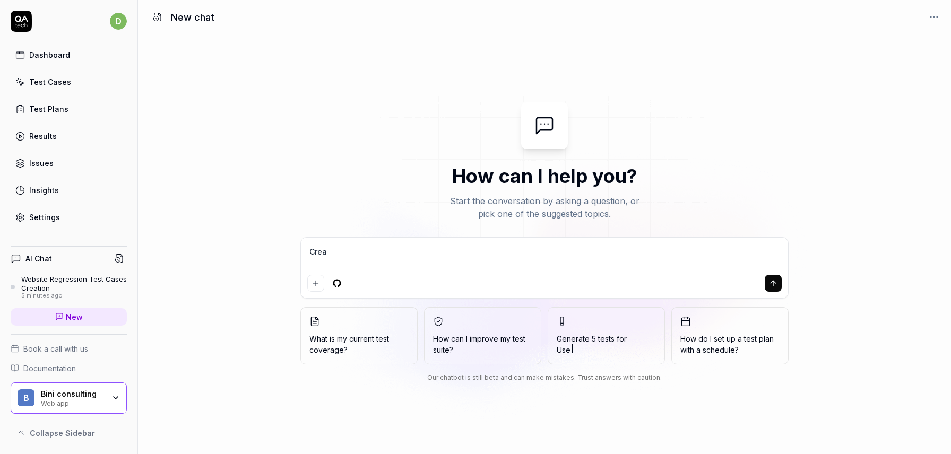
type textarea "Creat"
type textarea "*"
type textarea "Create"
type textarea "*"
type textarea "Create"
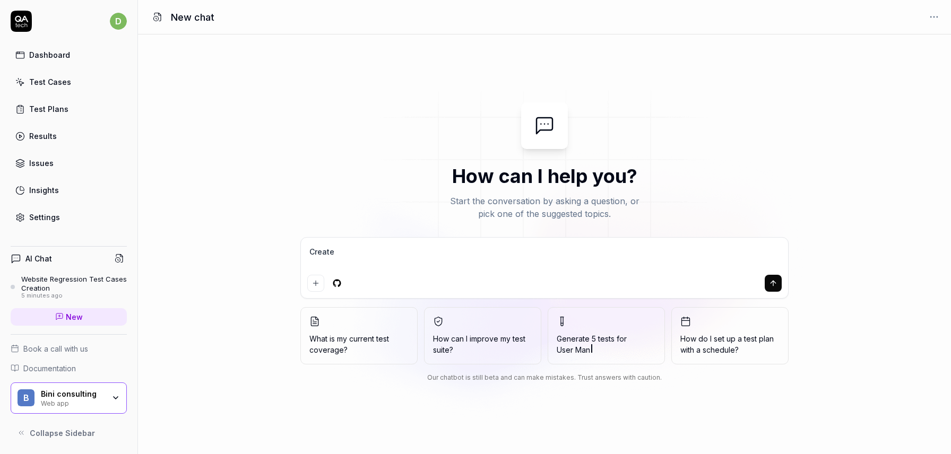
type textarea "*"
type textarea "Create e"
type textarea "*"
type textarea "Create e"
type textarea "*"
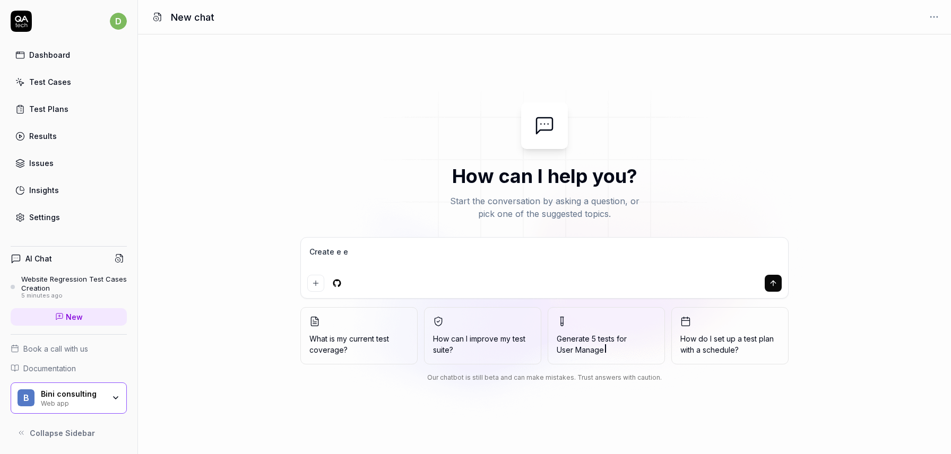
type textarea "Create e"
type textarea "*"
type textarea "Create e"
type textarea "*"
type textarea "Create"
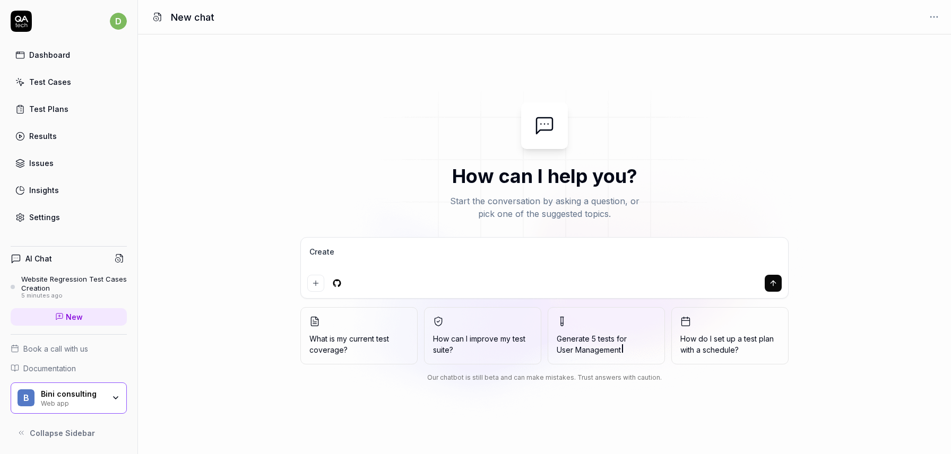
type textarea "*"
type textarea "Create"
type textarea "*"
type textarea "Create"
click at [64, 281] on div "Website Regression Test Cases Creation" at bounding box center [74, 284] width 106 height 18
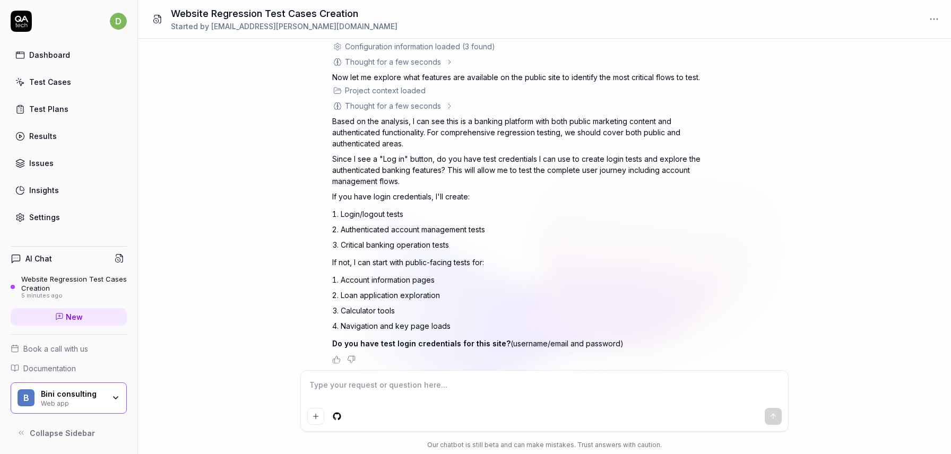
scroll to position [216, 0]
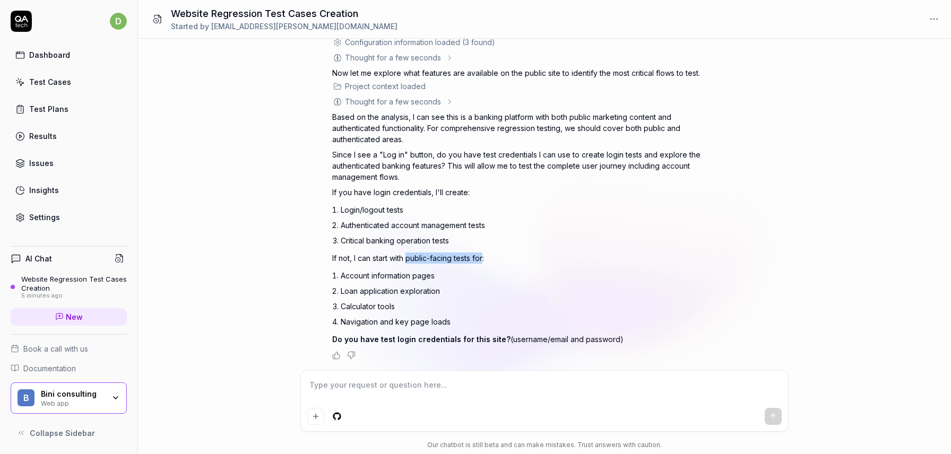
drag, startPoint x: 485, startPoint y: 259, endPoint x: 409, endPoint y: 262, distance: 75.4
click at [409, 262] on p "If not, I can start with public-facing tests for:" at bounding box center [517, 257] width 371 height 11
copy p "public-facing tests for"
click at [367, 395] on textarea at bounding box center [544, 390] width 474 height 27
type textarea "*"
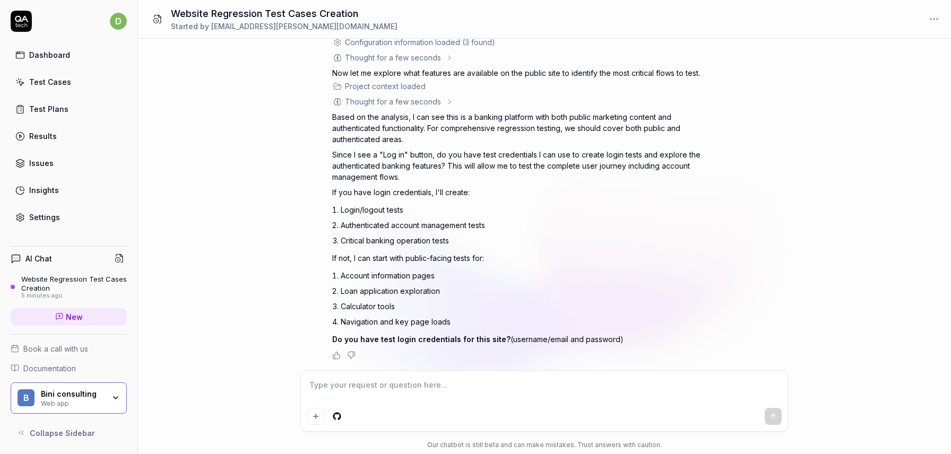
type textarea "s"
type textarea "*"
type textarea "st"
type textarea "*"
type textarea "sta"
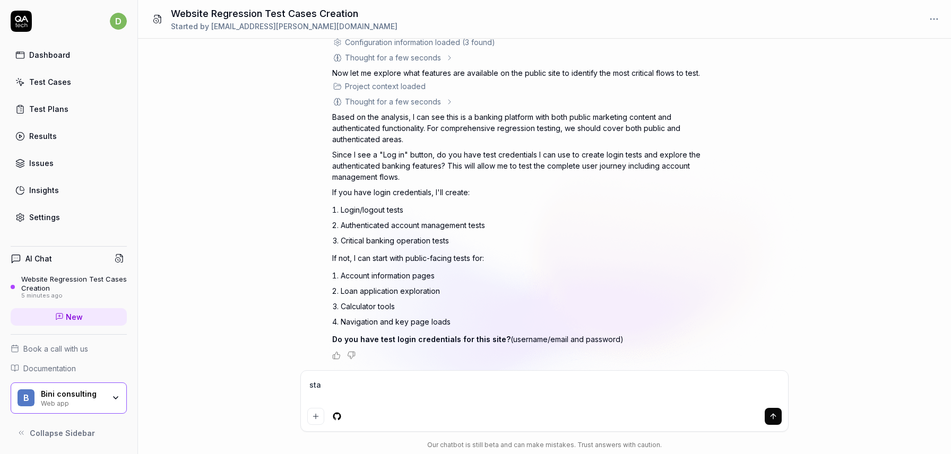
type textarea "*"
type textarea "stae"
type textarea "*"
type textarea "staet"
type textarea "*"
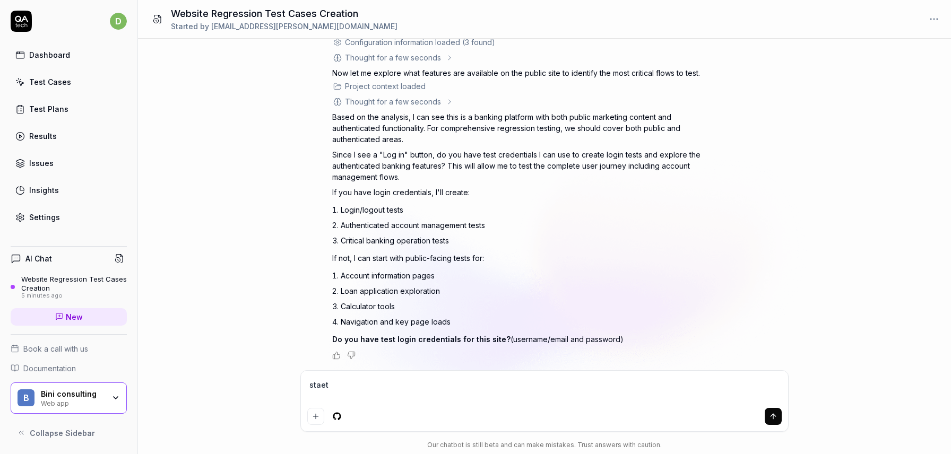
type textarea "staet"
type textarea "*"
type textarea "staet"
type textarea "*"
type textarea "stae"
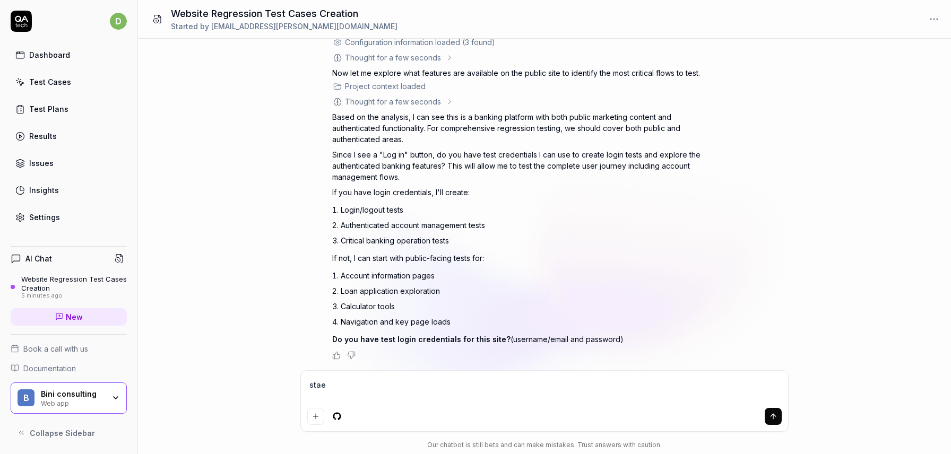
type textarea "*"
type textarea "sta"
type textarea "*"
type textarea "st"
type textarea "*"
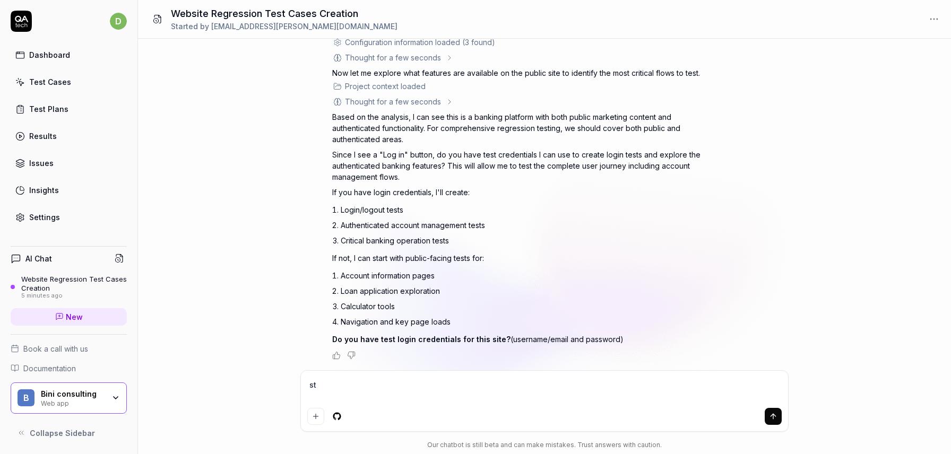
type textarea "sta"
type textarea "*"
type textarea "star"
type textarea "*"
type textarea "start"
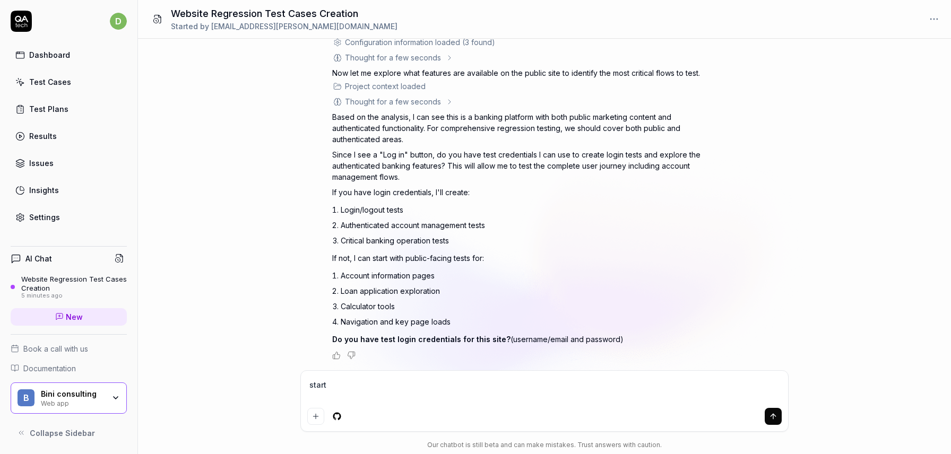
type textarea "*"
type textarea "start"
type textarea "*"
type textarea "start w"
type textarea "*"
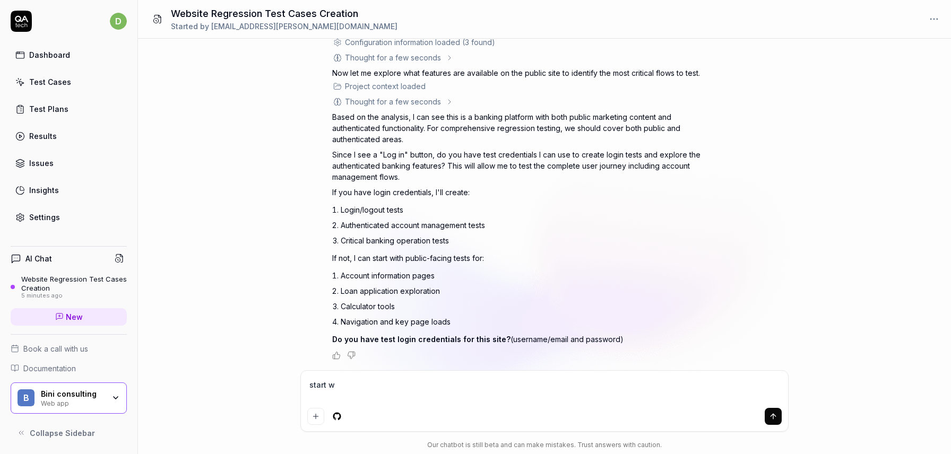
type textarea "start wi"
type textarea "*"
type textarea "start wit"
type textarea "*"
type textarea "start with"
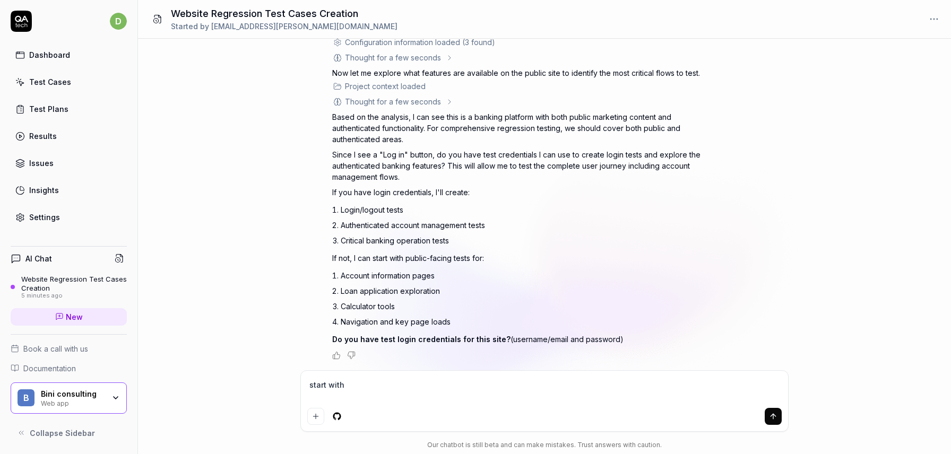
type textarea "*"
type textarea "start with"
paste textarea "public-facing tests for"
type textarea "*"
type textarea "start with public-facing tests for"
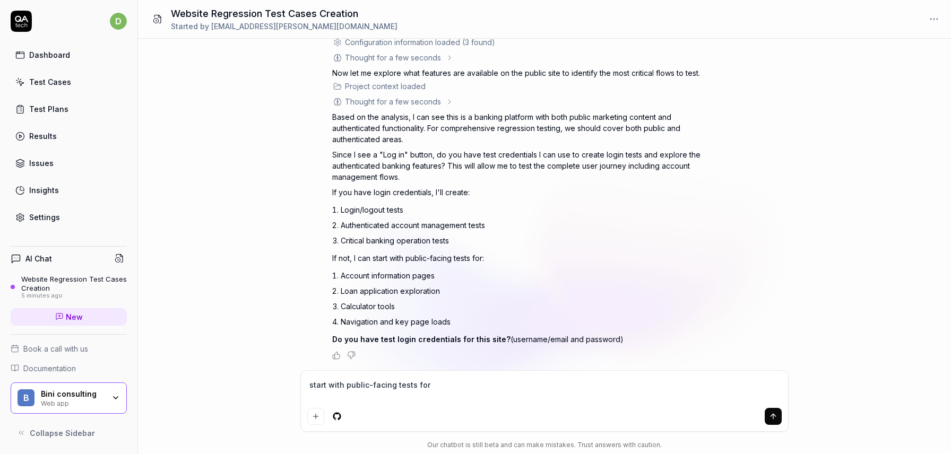
type textarea "*"
type textarea "start with public-facing tests for"
type textarea "*"
type textarea "start with public-facing tests for \"
type textarea "*"
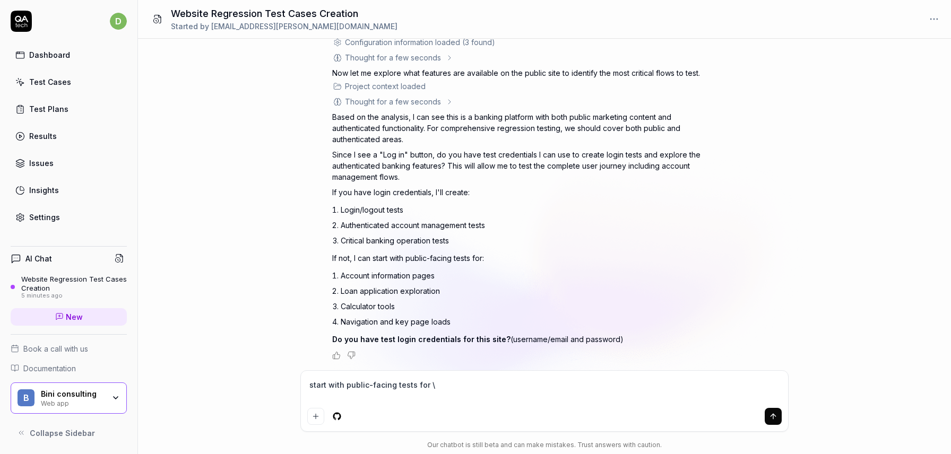
type textarea "start with public-facing tests for"
type textarea "*"
type textarea "start with public-facing tests for"
type textarea "*"
type textarea "start with public-facing tests fo"
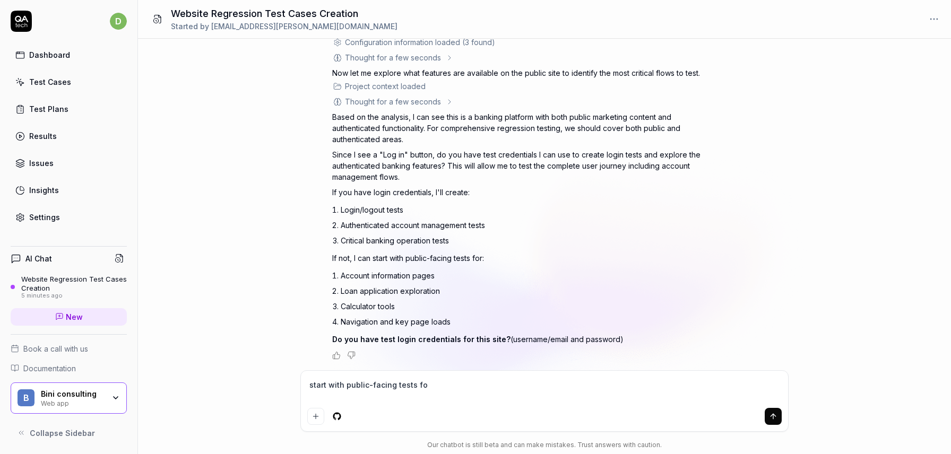
type textarea "*"
type textarea "start with public-facing tests f"
type textarea "*"
type textarea "start with public-facing tests"
type textarea "*"
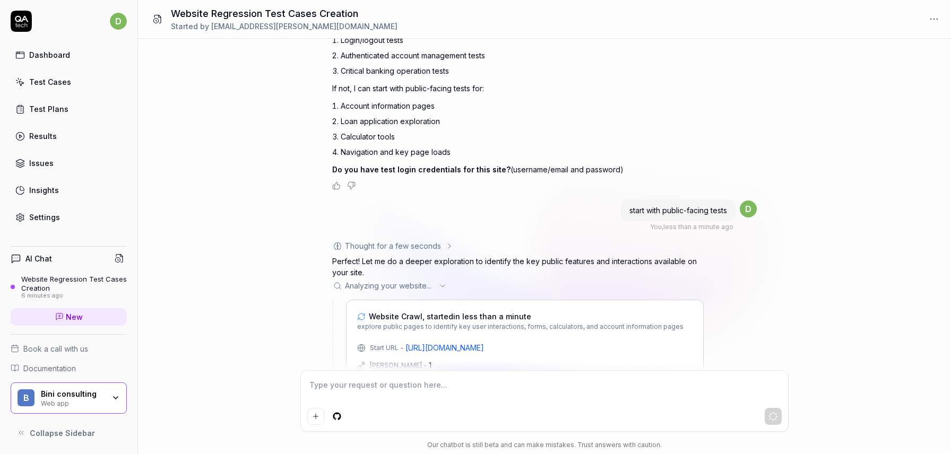
scroll to position [418, 0]
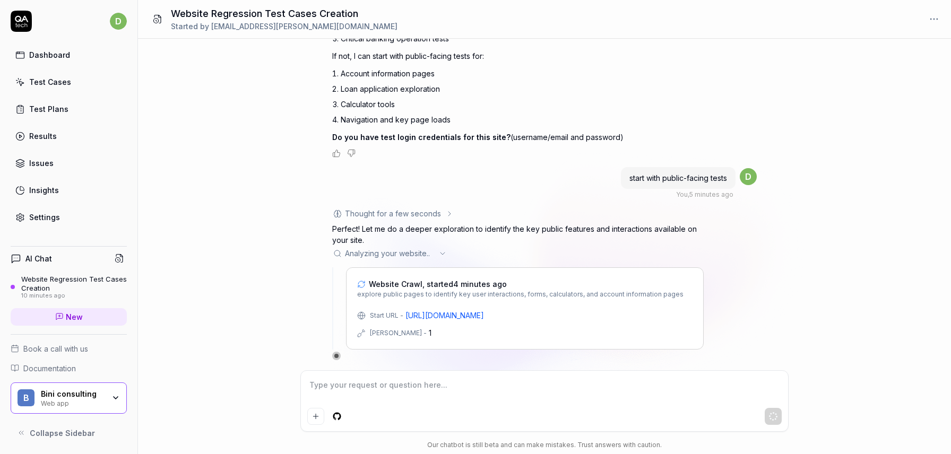
click at [543, 350] on div "Thought for a few seconds The user wants to start with public-facing tests. I n…" at bounding box center [517, 284] width 371 height 152
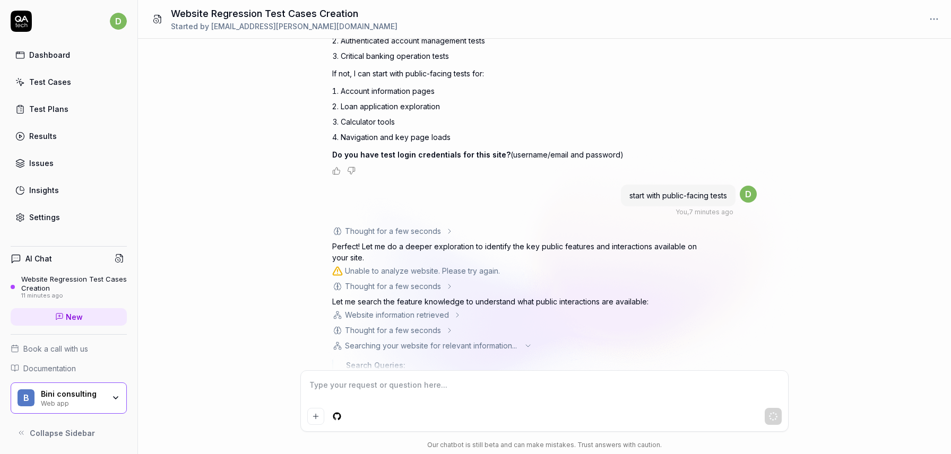
scroll to position [454, 0]
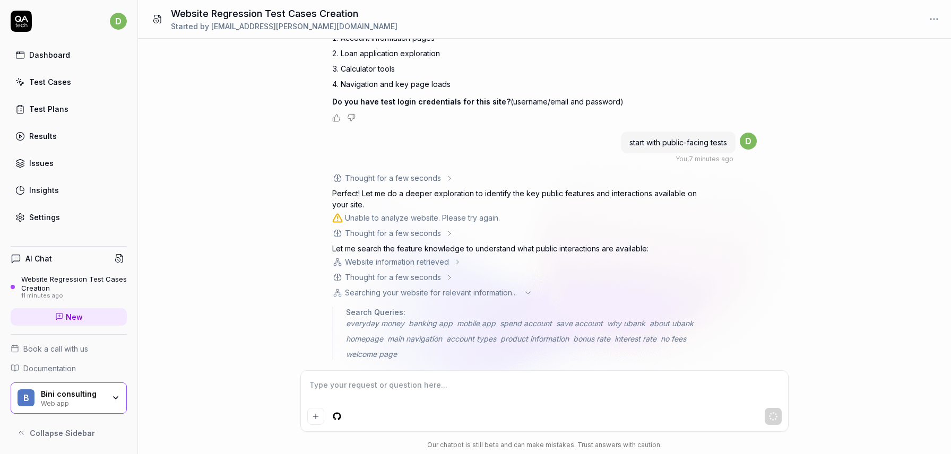
type textarea "*"
